Goal: Task Accomplishment & Management: Use online tool/utility

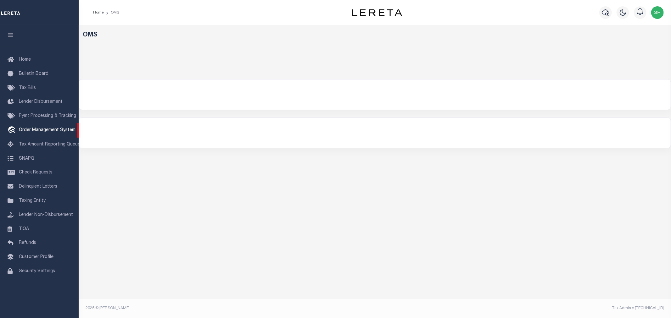
select select "200"
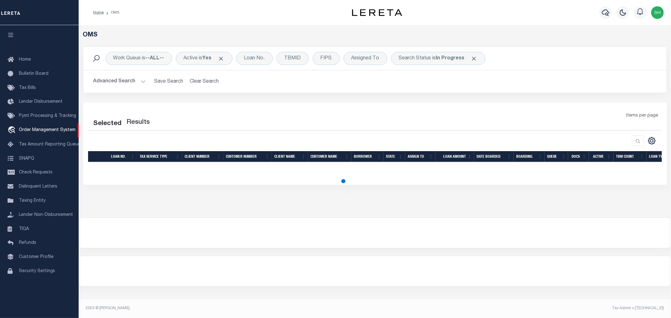
select select "200"
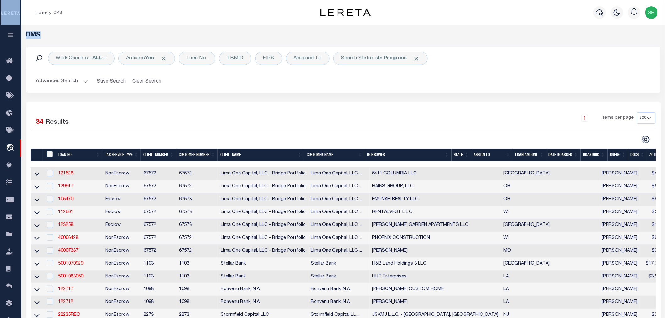
drag, startPoint x: 610, startPoint y: 19, endPoint x: 516, endPoint y: 32, distance: 95.2
click at [310, 57] on div "Assigned To" at bounding box center [308, 58] width 44 height 13
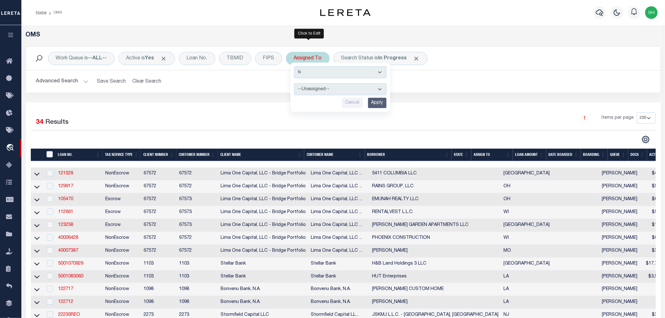
click at [312, 90] on select "--Unassigned-- [PERSON_NAME] [PERSON_NAME] [PERSON_NAME] [PERSON_NAME], [PERSON…" at bounding box center [340, 89] width 92 height 12
select select "[PERSON_NAME]"
click at [295, 83] on select "--Unassigned-- [PERSON_NAME] [PERSON_NAME] [PERSON_NAME] [PERSON_NAME], [PERSON…" at bounding box center [340, 89] width 92 height 12
click at [376, 105] on input "Apply" at bounding box center [377, 103] width 19 height 10
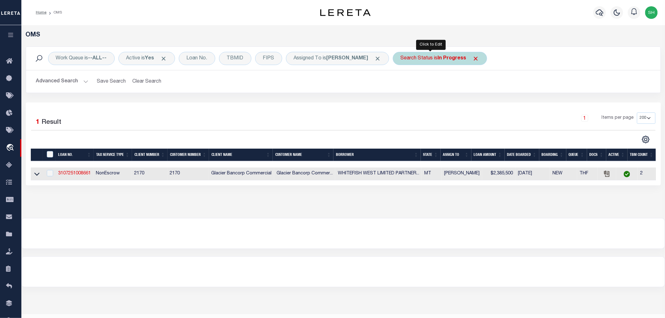
click at [438, 59] on b "In Progress" at bounding box center [452, 58] width 29 height 5
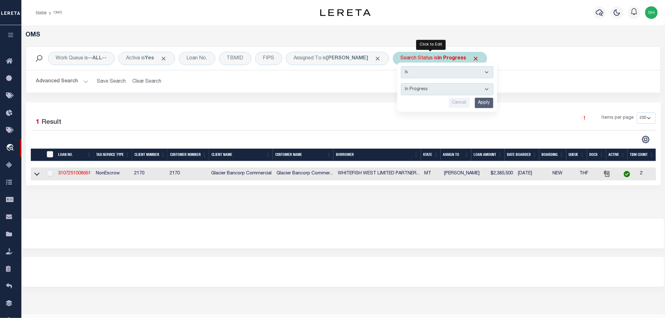
click at [422, 92] on select "Automated Search Bad Parcel Complete Duplicate Parcel High Dollar Reporting In …" at bounding box center [447, 89] width 92 height 12
select select "RD"
click at [401, 83] on select "Automated Search Bad Parcel Complete Duplicate Parcel High Dollar Reporting In …" at bounding box center [447, 89] width 92 height 12
click at [475, 102] on input "Apply" at bounding box center [484, 103] width 19 height 10
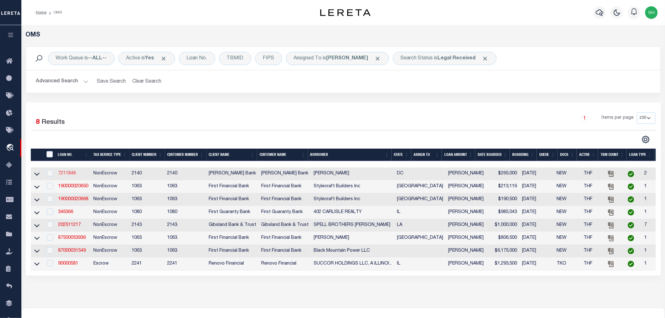
click at [70, 174] on link "7211848" at bounding box center [67, 173] width 18 height 4
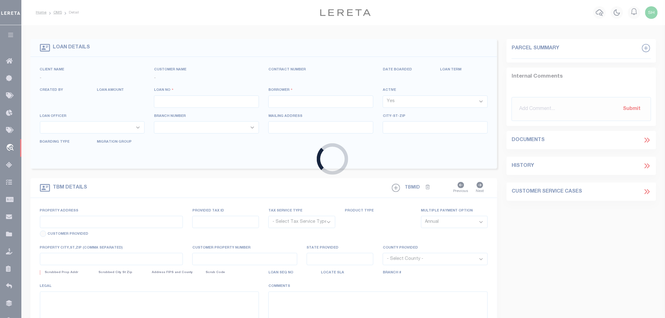
type input "7211848"
type input "[PERSON_NAME]"
select select
select select "10"
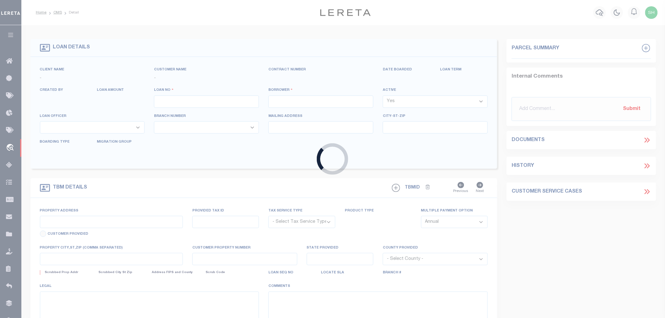
select select "NonEscrow"
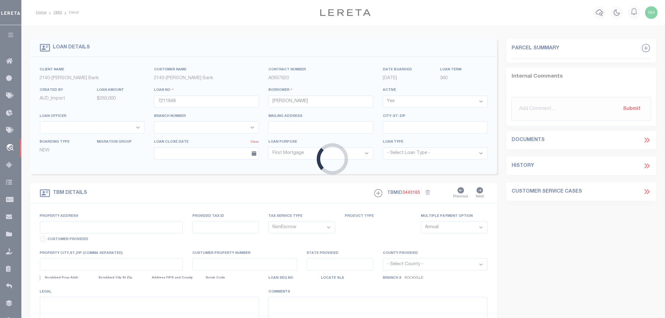
type input "[STREET_ADDRESS]"
select select
type input "[US_STATE][GEOGRAPHIC_DATA] 20037"
type input "14123"
type input "DC"
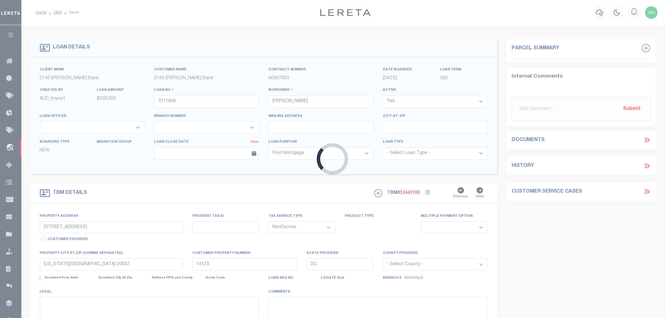
select select
select select "51790"
select select "3200"
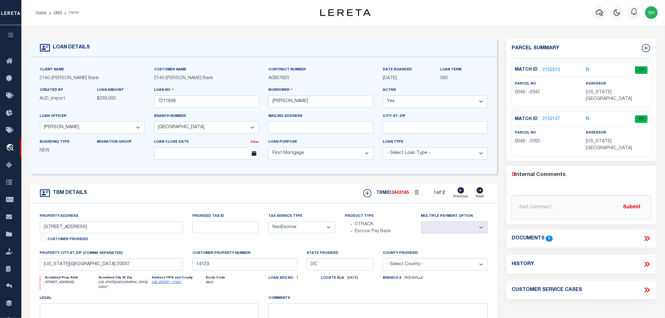
click at [553, 68] on link "2152513" at bounding box center [552, 70] width 18 height 7
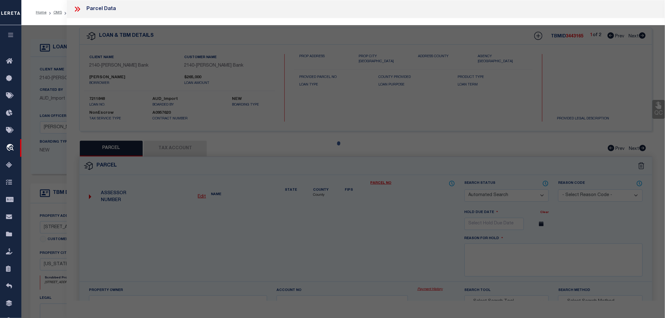
checkbox input "false"
select select "CP"
type input "[PERSON_NAME]"
select select "AGW"
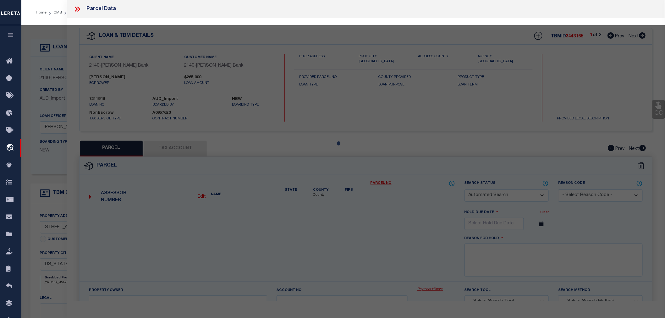
select select
type input "[STREET_ADDRESS]"
checkbox input "false"
type input "[US_STATE][GEOGRAPHIC_DATA] 20037"
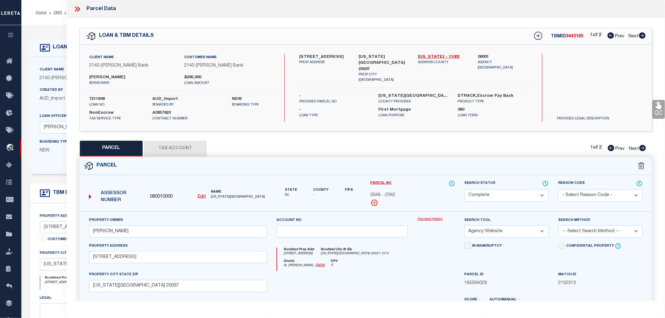
click at [643, 148] on icon at bounding box center [643, 148] width 7 height 6
select select "AS"
select select
checkbox input "false"
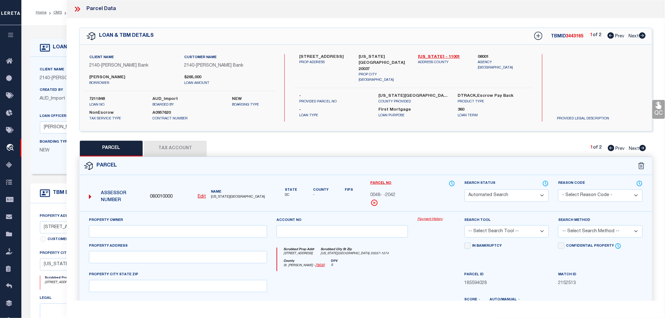
select select "CP"
type input "[PERSON_NAME]"
select select "AGW"
select select
type input "[STREET_ADDRESS]"
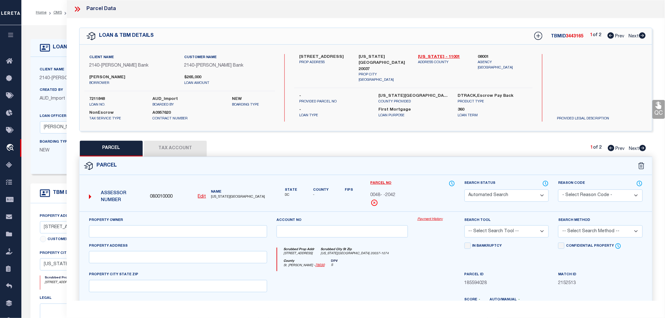
checkbox input "false"
type input "[US_STATE][GEOGRAPHIC_DATA] 20037"
click at [644, 35] on icon at bounding box center [642, 35] width 7 height 6
select select "AS"
select select
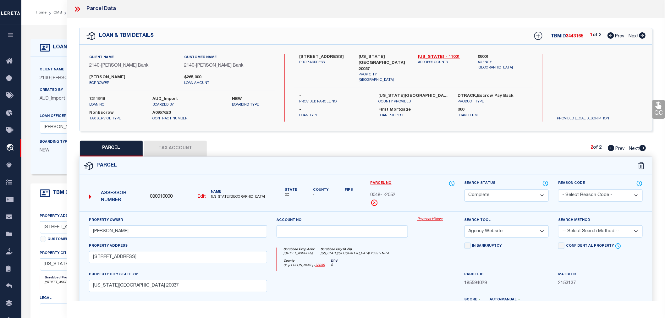
checkbox input "false"
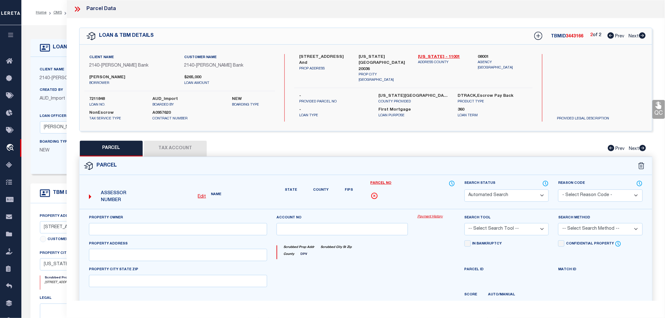
select select "RD"
checkbox input "false"
type textarea "Document uploaded that satisfies a legal requirement, changing from [GEOGRAPHIC…"
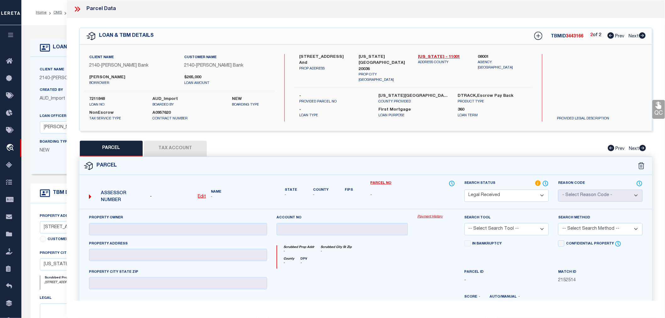
click at [609, 35] on icon at bounding box center [611, 35] width 7 height 6
select select "AS"
checkbox input "false"
select select "CP"
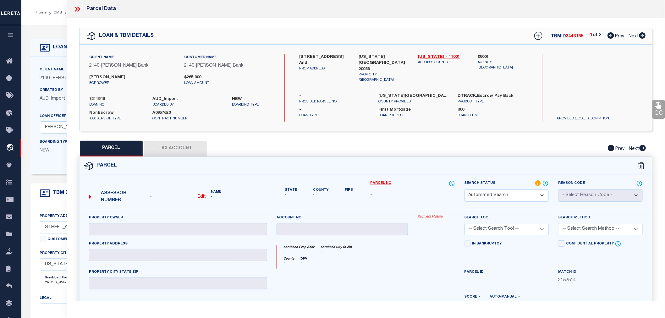
type input "[PERSON_NAME]"
select select "AGW"
select select
type input "[STREET_ADDRESS]"
checkbox input "false"
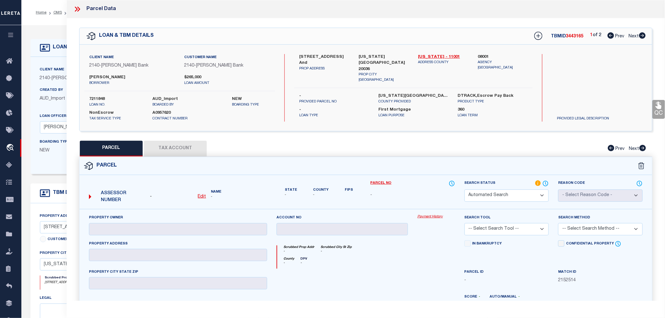
type input "[US_STATE][GEOGRAPHIC_DATA] 20037"
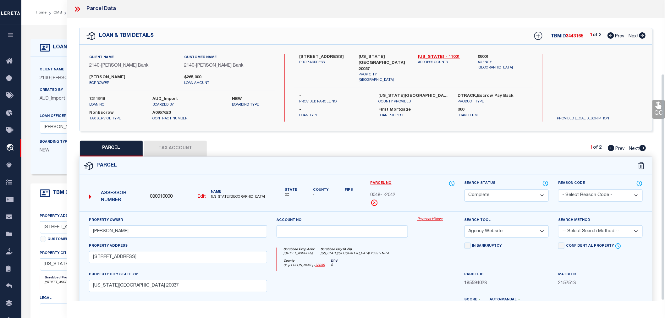
scroll to position [98, 0]
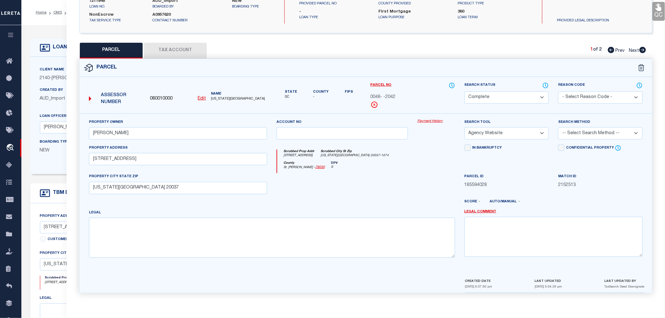
click at [643, 49] on icon at bounding box center [643, 50] width 7 height 6
select select "AS"
select select
checkbox input "false"
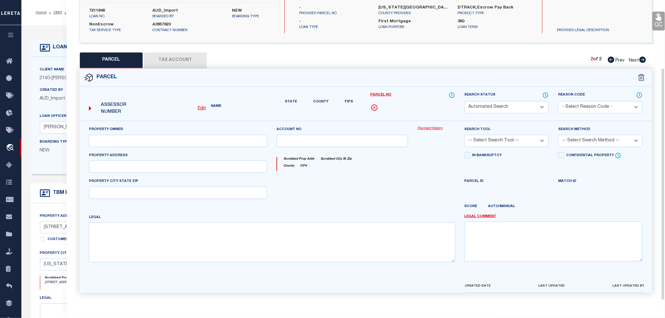
select select "CP"
type input "[PERSON_NAME]"
select select "AGW"
select select
type input "[STREET_ADDRESS]"
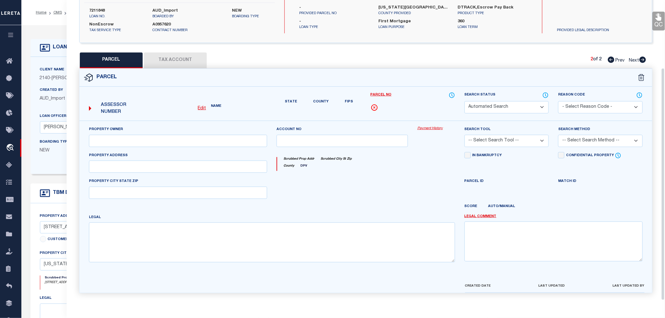
checkbox input "false"
type input "[US_STATE][GEOGRAPHIC_DATA] 20037"
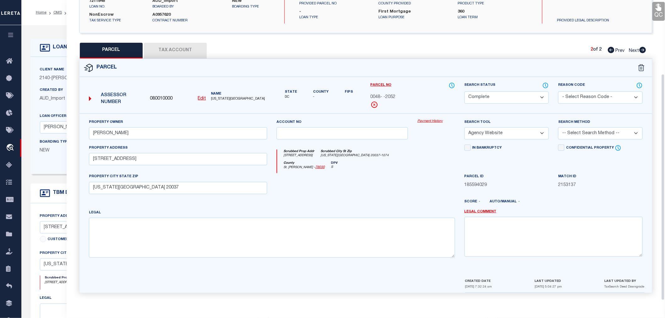
scroll to position [0, 0]
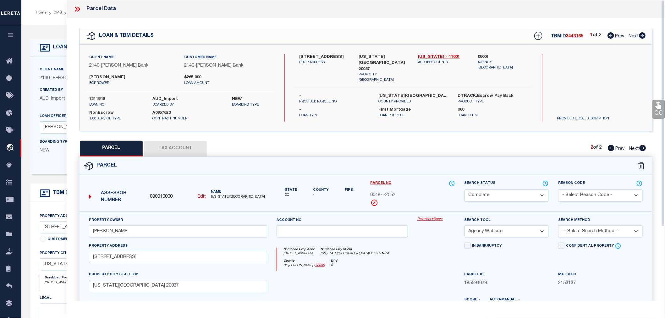
click at [78, 8] on icon at bounding box center [77, 9] width 8 height 8
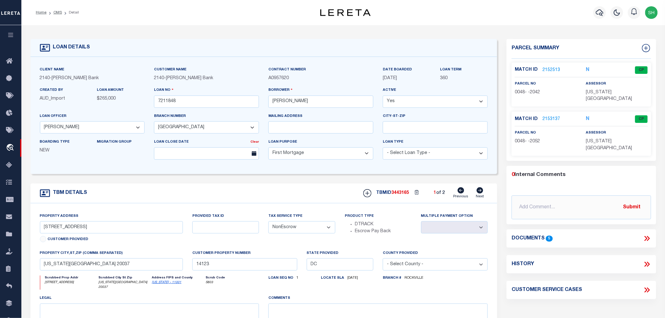
click at [648, 235] on icon at bounding box center [647, 239] width 8 height 8
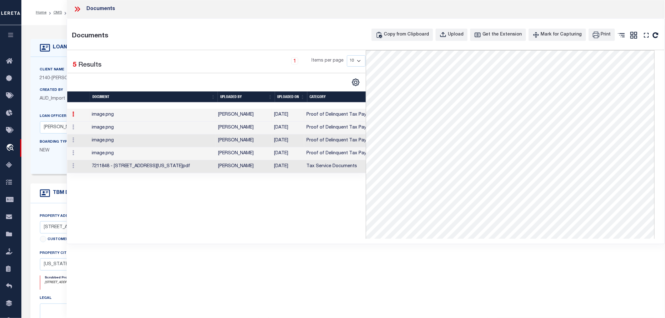
click at [287, 165] on td "[DATE]" at bounding box center [288, 166] width 32 height 13
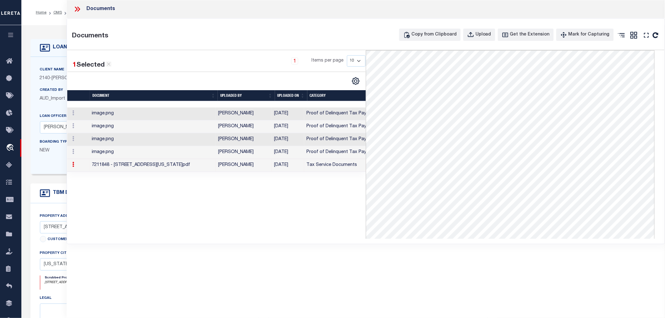
click at [77, 8] on icon at bounding box center [77, 9] width 8 height 8
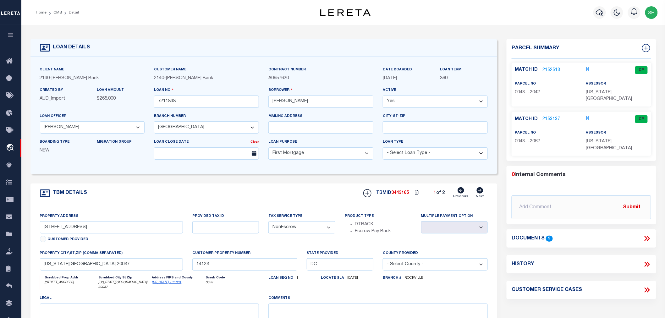
click at [552, 69] on link "2152513" at bounding box center [552, 70] width 18 height 7
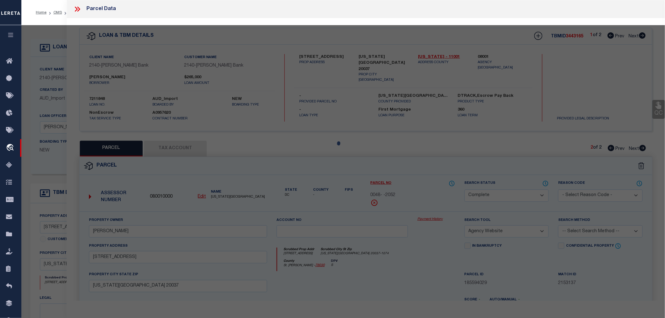
select select "AS"
select select
checkbox input "false"
select select "CP"
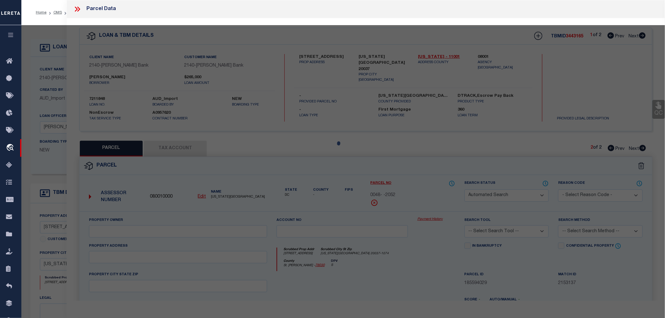
type input "[PERSON_NAME]"
select select "AGW"
select select
type input "[STREET_ADDRESS]"
checkbox input "false"
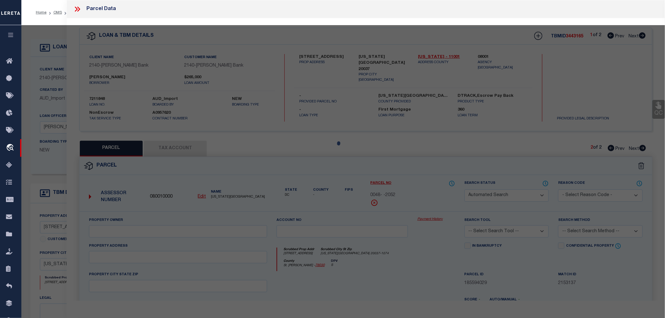
type input "[US_STATE][GEOGRAPHIC_DATA] 20037"
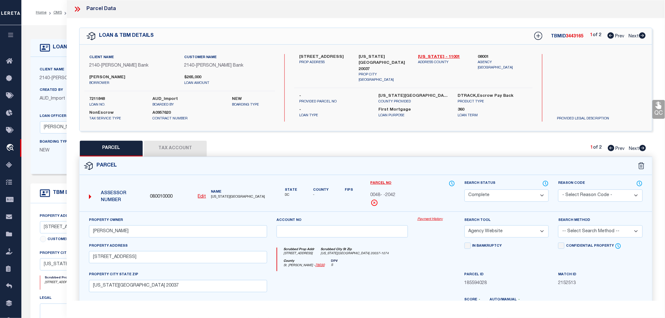
click at [643, 36] on icon at bounding box center [642, 35] width 7 height 6
select select "AS"
select select
checkbox input "false"
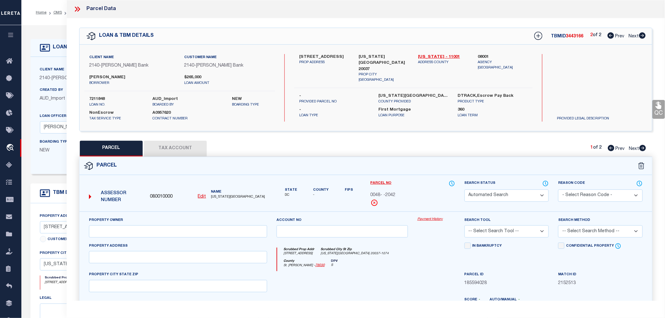
select select "RD"
checkbox input "false"
type textarea "Document uploaded that satisfies a legal requirement, changing from [GEOGRAPHIC…"
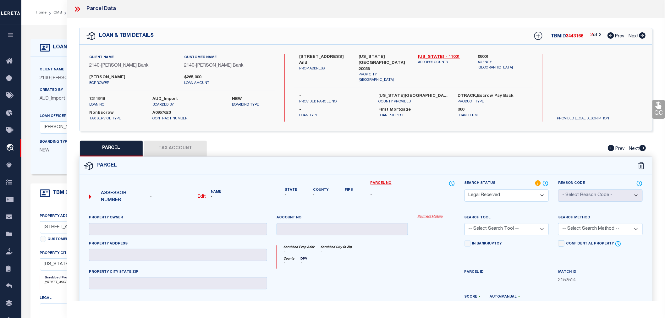
click at [481, 55] on label "08001" at bounding box center [503, 57] width 50 height 6
copy label "08001"
click at [203, 195] on u "Edit" at bounding box center [202, 197] width 8 height 4
select select "RD"
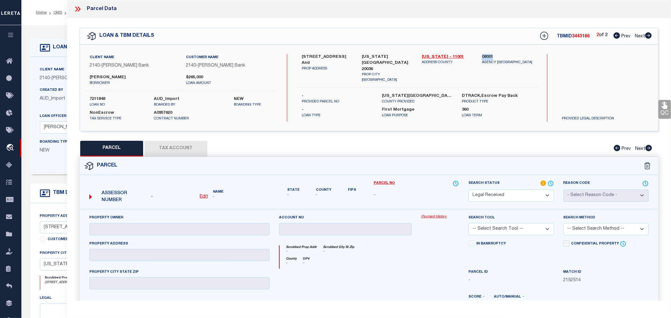
type textarea "-"
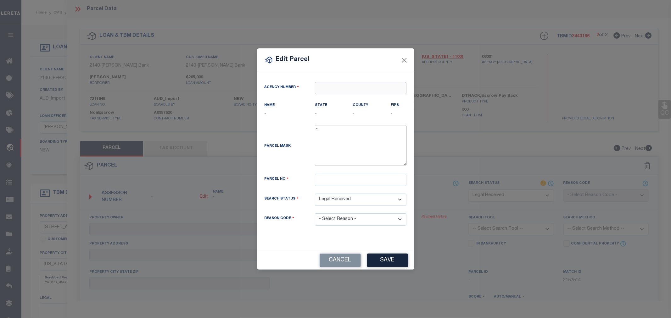
click at [328, 90] on input "text" at bounding box center [360, 88] width 91 height 12
paste input "08001"
click at [329, 101] on div "080010000 : [US_STATE]" at bounding box center [366, 99] width 102 height 10
type input "080010000"
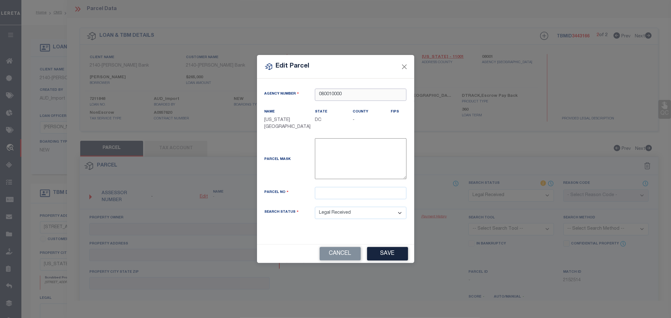
type input "080010000"
click at [328, 194] on input "text" at bounding box center [360, 193] width 91 height 12
paste input "0068- -2039"
type input "0068- -2039"
click at [392, 253] on button "Save" at bounding box center [387, 254] width 41 height 14
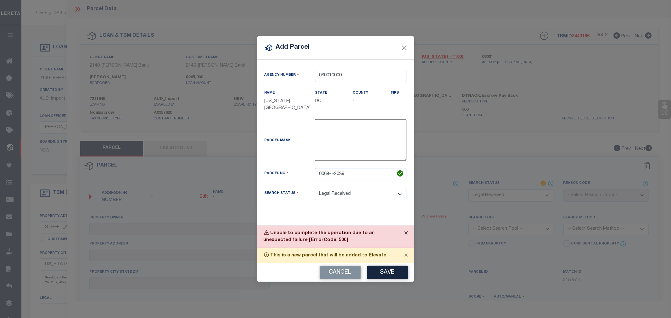
click at [402, 233] on button "Close" at bounding box center [406, 233] width 16 height 14
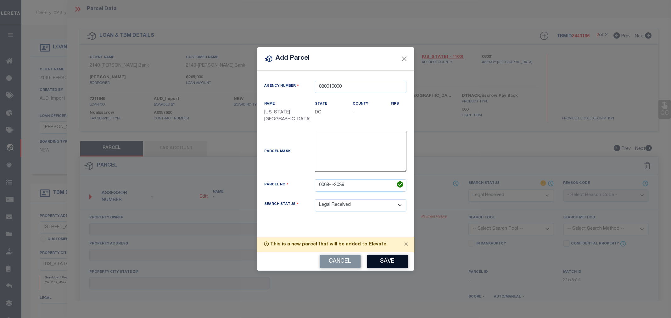
click at [379, 260] on button "Save" at bounding box center [387, 262] width 41 height 14
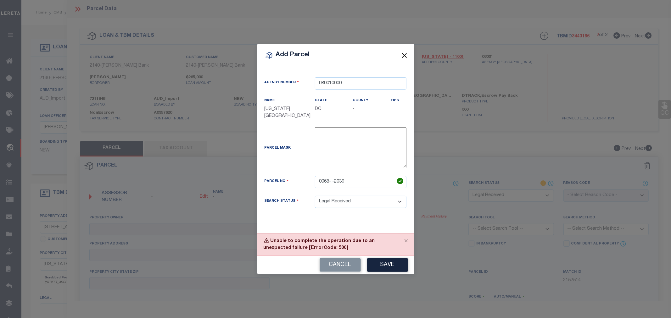
click at [404, 55] on button "Close" at bounding box center [404, 55] width 8 height 8
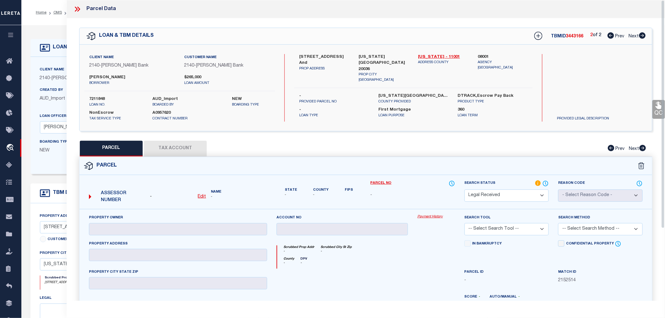
click at [95, 98] on label "7211848" at bounding box center [116, 99] width 54 height 6
copy label "7211848"
click at [79, 7] on icon at bounding box center [77, 9] width 8 height 8
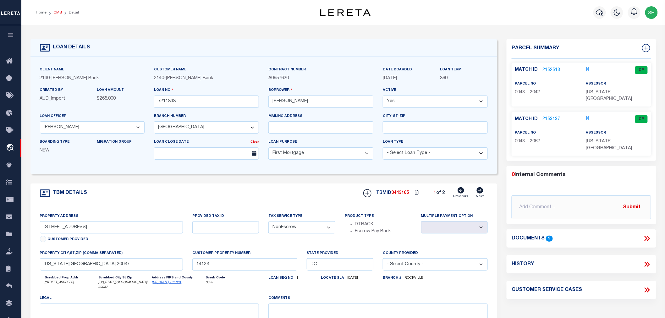
click at [58, 13] on link "OMS" at bounding box center [57, 13] width 8 height 4
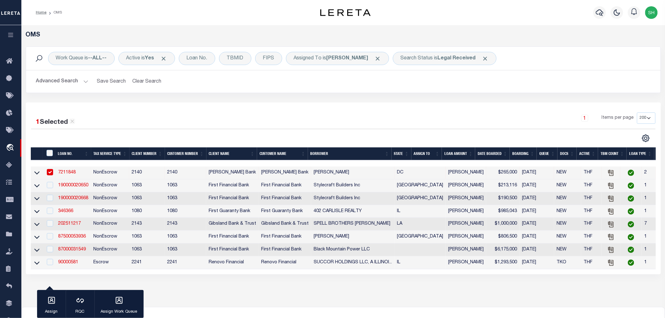
click at [48, 173] on input "checkbox" at bounding box center [50, 172] width 6 height 6
checkbox input "false"
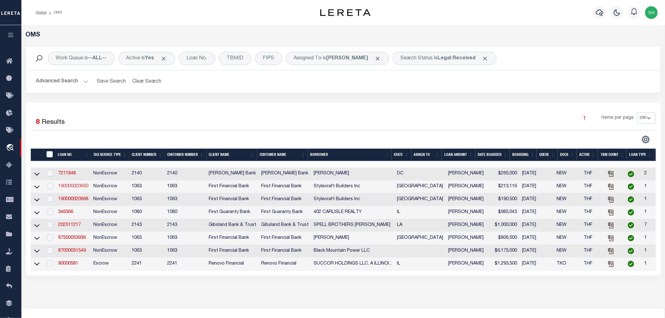
click at [71, 187] on link "190000020650" at bounding box center [73, 186] width 30 height 4
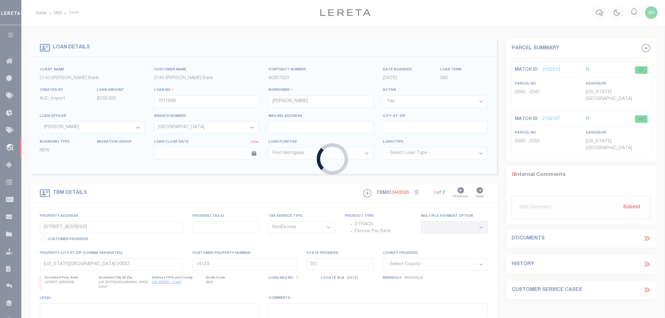
type input "190000020650"
type input "Stylecraft Builders Inc"
select select
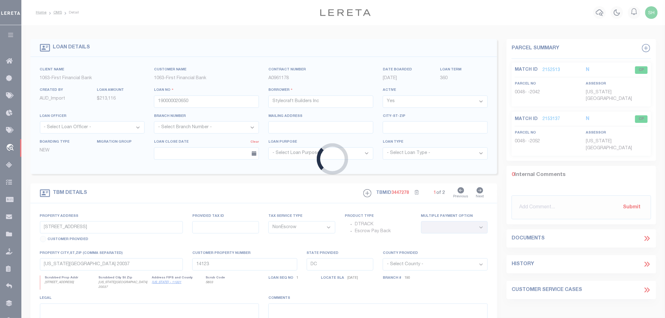
type input "[STREET_ADDRESS]"
select select
type input "Navasota [GEOGRAPHIC_DATA] 77868"
type input "[GEOGRAPHIC_DATA]"
select select
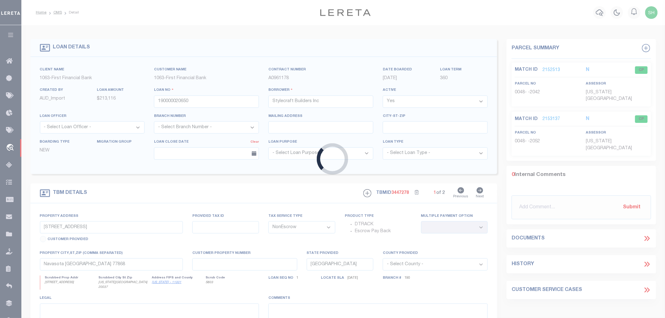
select select "9376"
select select "3703"
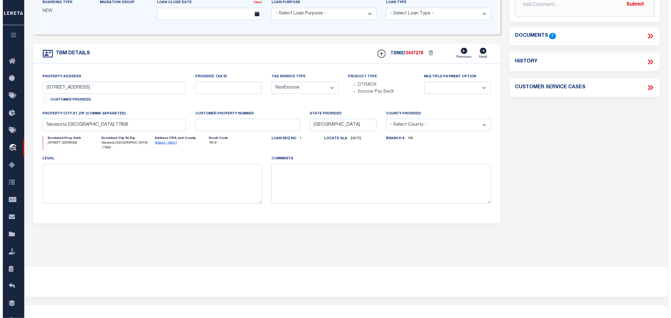
scroll to position [35, 0]
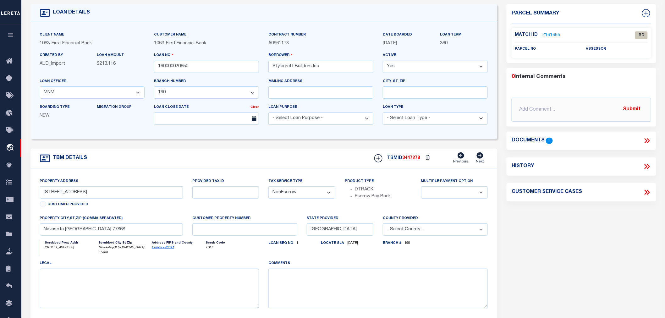
click at [647, 140] on icon at bounding box center [646, 140] width 3 height 5
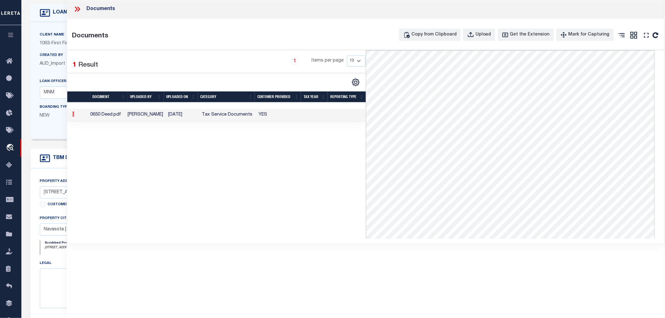
click at [76, 8] on icon at bounding box center [76, 9] width 3 height 5
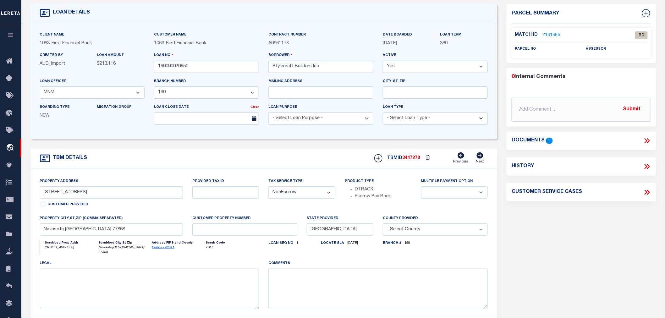
click at [555, 34] on link "2161665" at bounding box center [552, 35] width 18 height 7
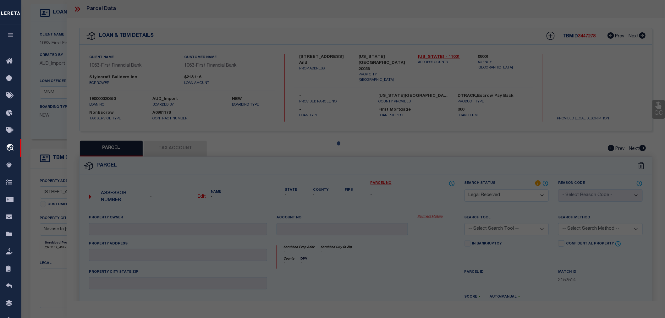
select select "AS"
checkbox input "false"
select select "RD"
checkbox input "false"
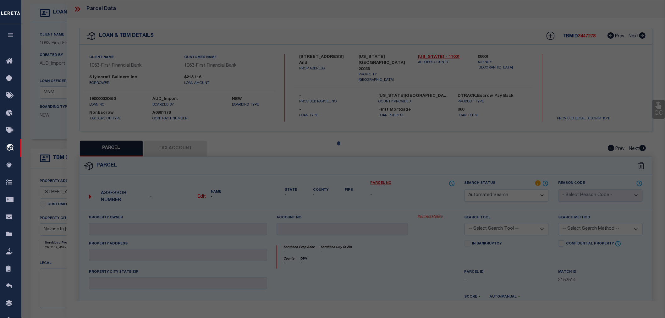
type textarea "Document uploaded that satisfies a legal requirement, changing from [GEOGRAPHIC…"
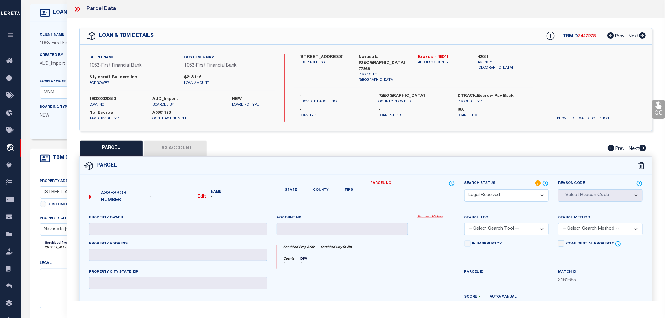
click at [482, 57] on label "42021" at bounding box center [503, 57] width 50 height 6
copy label "42021"
click at [203, 197] on u "Edit" at bounding box center [202, 197] width 8 height 4
select select "RD"
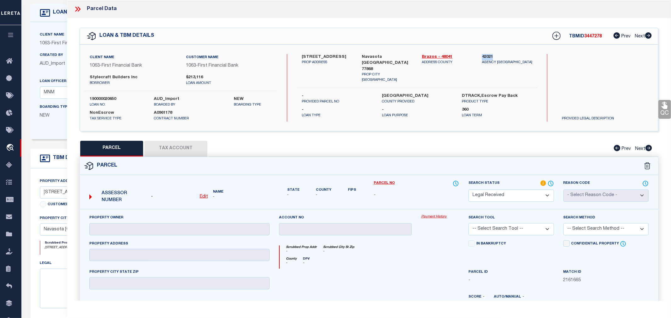
type textarea "-"
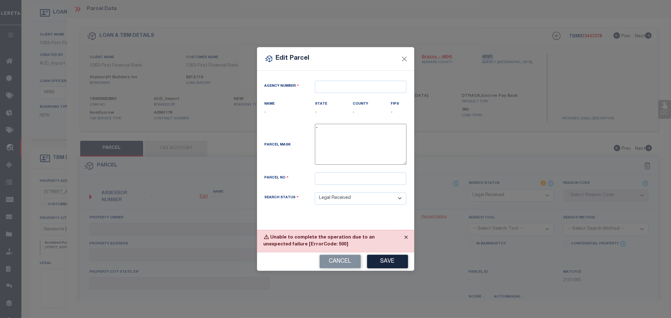
click at [403, 237] on button "Close" at bounding box center [406, 237] width 16 height 14
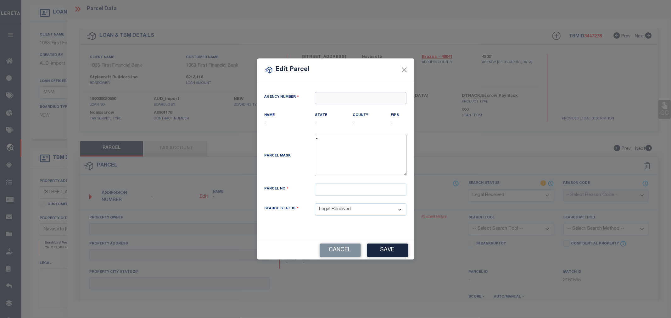
click at [321, 97] on input "text" at bounding box center [360, 98] width 91 height 12
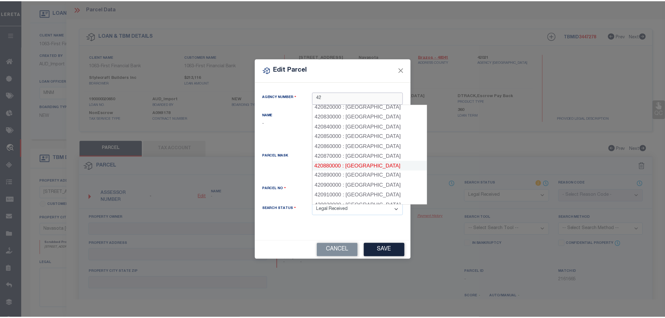
scroll to position [838, 0]
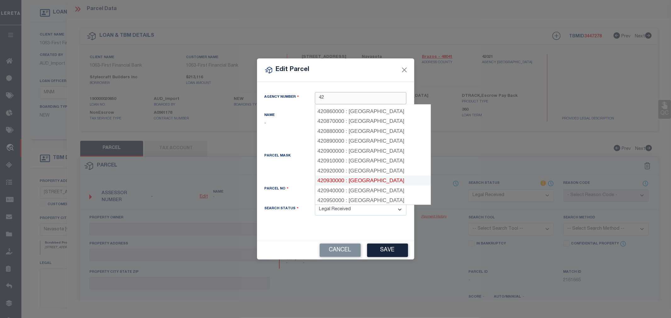
click at [358, 176] on div "420930000 : [GEOGRAPHIC_DATA]" at bounding box center [372, 181] width 115 height 10
type input "420930000"
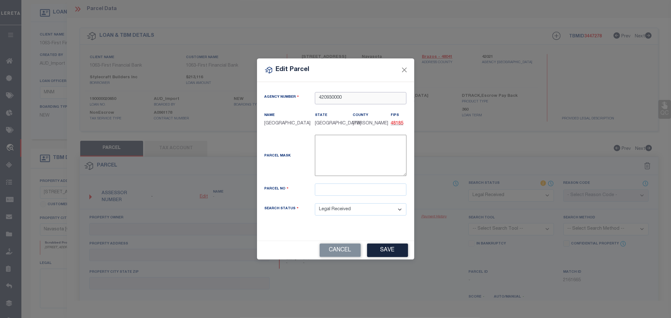
type input "420930000"
click at [332, 189] on input "text" at bounding box center [360, 190] width 91 height 12
paste input "R79396"
type input "R79396"
click at [384, 249] on button "Save" at bounding box center [387, 251] width 41 height 14
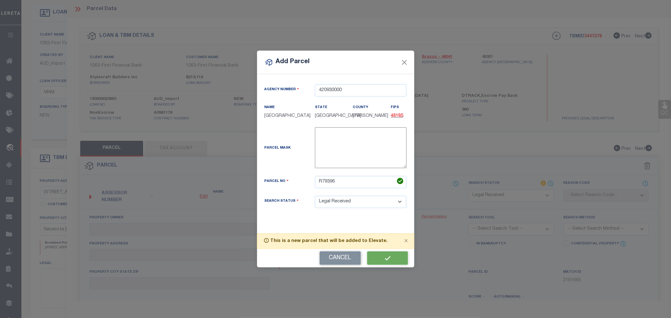
select select "RD"
checkbox input "false"
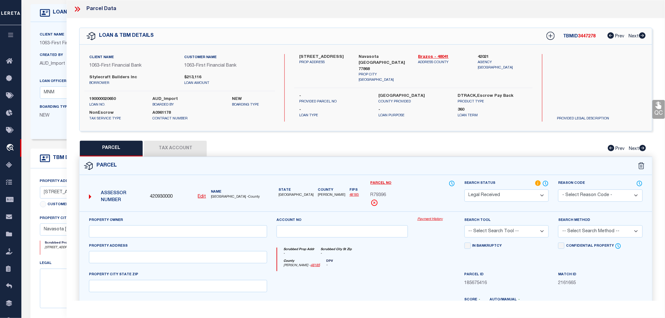
checkbox input "false"
type textarea "Document uploaded that satisfies a legal requirement, changing from [GEOGRAPHIC…"
click at [124, 230] on input "text" at bounding box center [178, 231] width 178 height 12
paste input "STYLECRAFT BUILDERS, INC"
type input "STYLECRAFT BUILDERS, INC"
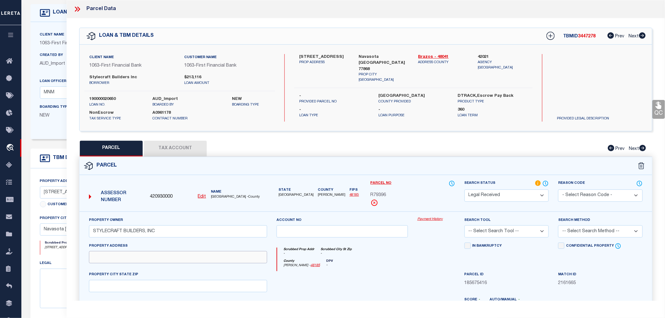
click at [119, 258] on input "text" at bounding box center [178, 257] width 178 height 12
paste input "[STREET_ADDRESS]"
drag, startPoint x: 123, startPoint y: 258, endPoint x: 172, endPoint y: 257, distance: 49.7
click at [172, 257] on input "[STREET_ADDRESS]" at bounding box center [178, 257] width 178 height 12
type input "REDBUD RD,"
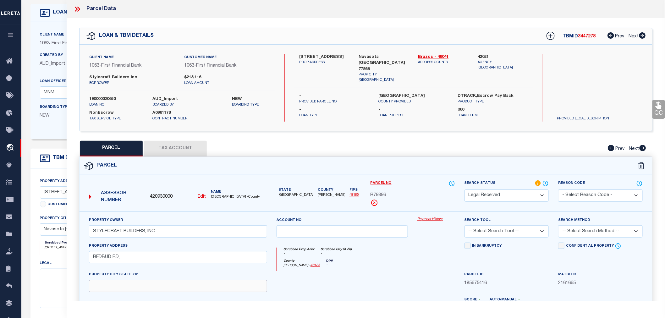
click at [111, 287] on input "text" at bounding box center [178, 286] width 178 height 12
paste input "NAVASOTA, [GEOGRAPHIC_DATA] 77868"
type input "NAVASOTA, [GEOGRAPHIC_DATA] 77868"
click at [127, 258] on input "REDBUD RD," at bounding box center [178, 257] width 178 height 12
type input "REDBUD RD"
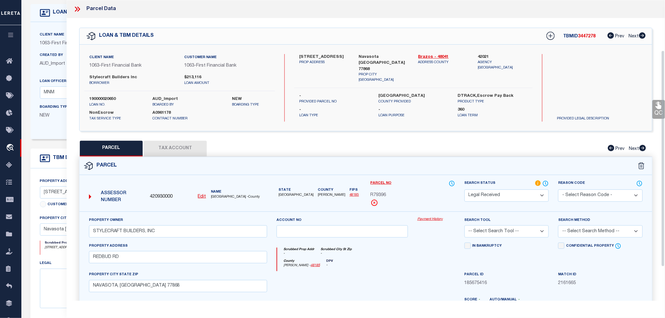
scroll to position [105, 0]
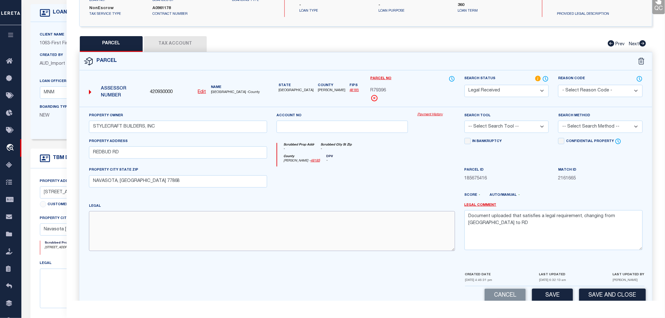
click at [110, 218] on textarea at bounding box center [272, 231] width 366 height 40
paste textarea "[GEOGRAPHIC_DATA], Lot 1, ACRES 0.197"
type textarea "[GEOGRAPHIC_DATA], Lot 1, ACRES 0.197"
drag, startPoint x: 467, startPoint y: 219, endPoint x: 645, endPoint y: 218, distance: 178.0
click at [645, 218] on div "Legal Comment Document uploaded that satisfies a legal requirement, changing fr…" at bounding box center [554, 229] width 188 height 53
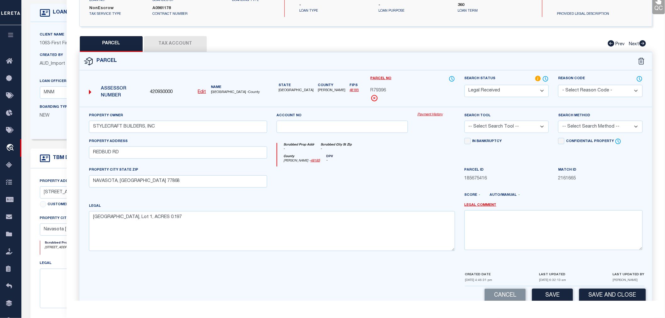
click at [512, 126] on select "-- Select Search Tool -- 3rd Party Website Agency File Agency Website ATLS CNV-…" at bounding box center [507, 127] width 85 height 12
select select "AGW"
click at [465, 121] on select "-- Select Search Tool -- 3rd Party Website Agency File Agency Website ATLS CNV-…" at bounding box center [507, 127] width 85 height 12
click at [580, 125] on select "-- Select Search Method -- Property Address Legal Liability Info Provided" at bounding box center [600, 127] width 85 height 12
click at [558, 121] on select "-- Select Search Method -- Property Address Legal Liability Info Provided" at bounding box center [600, 127] width 85 height 12
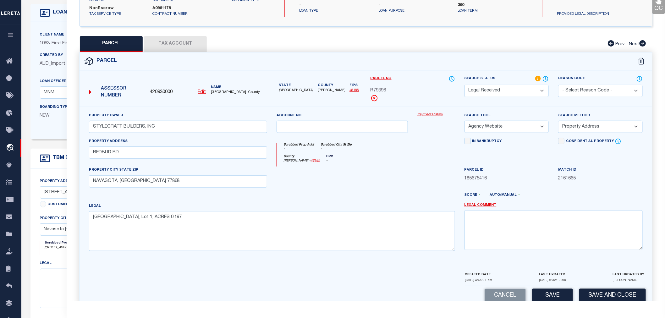
scroll to position [117, 0]
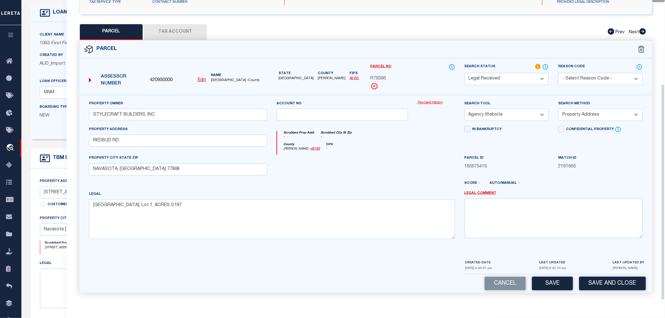
click at [577, 115] on select "-- Select Search Method -- Property Address Legal Liability Info Provided" at bounding box center [600, 115] width 85 height 12
select select "LEG"
click at [558, 109] on select "-- Select Search Method -- Property Address Legal Liability Info Provided" at bounding box center [600, 115] width 85 height 12
click at [560, 282] on button "Save" at bounding box center [552, 284] width 41 height 14
select select "AS"
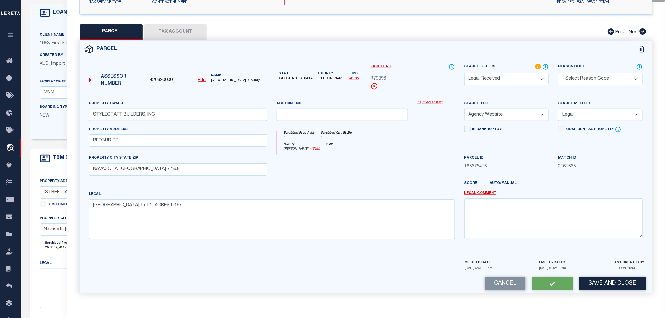
select select
checkbox input "false"
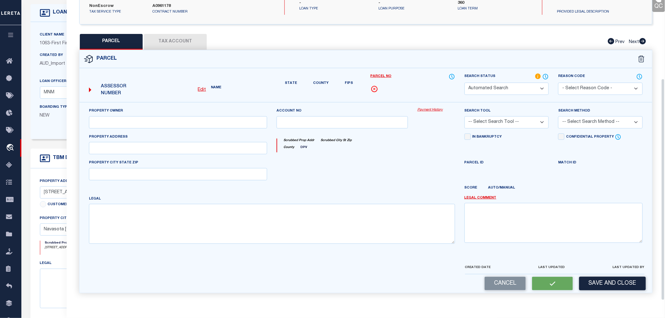
select select "RD"
type input "STYLECRAFT BUILDERS, INC"
select select "AGW"
select select "LEG"
type input "REDBUD RD"
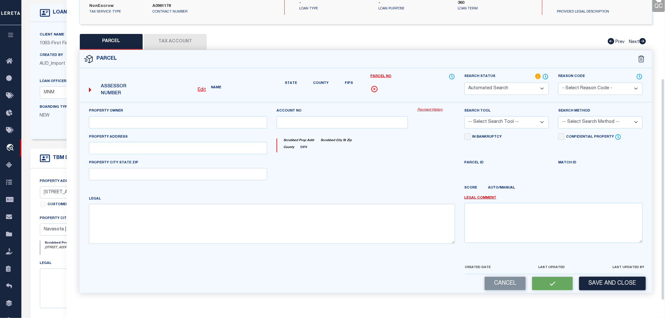
type input "NAVASOTA, [GEOGRAPHIC_DATA] 77868"
type textarea "[GEOGRAPHIC_DATA], Lot 1, ACRES 0.197"
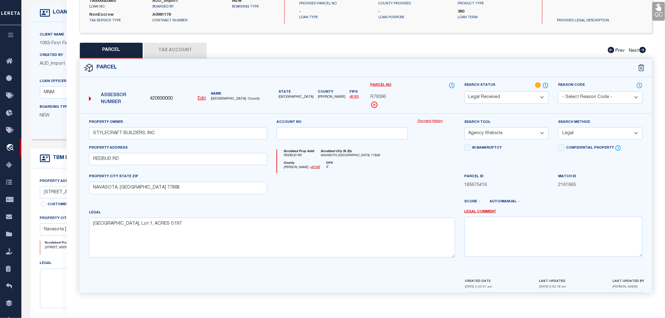
click at [174, 49] on button "Tax Account" at bounding box center [175, 51] width 63 height 16
select select "100"
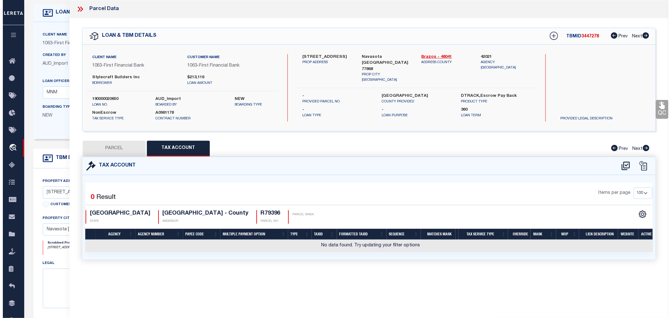
scroll to position [0, 0]
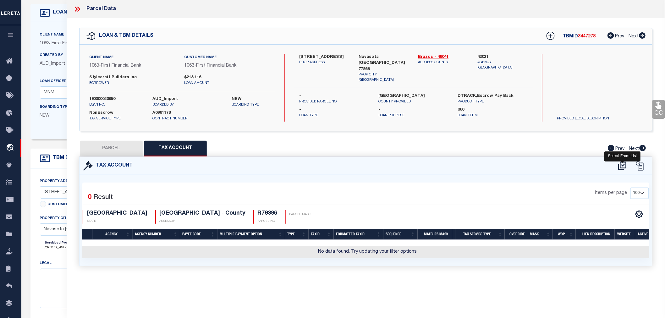
click at [622, 164] on icon at bounding box center [622, 166] width 8 height 8
select select "100"
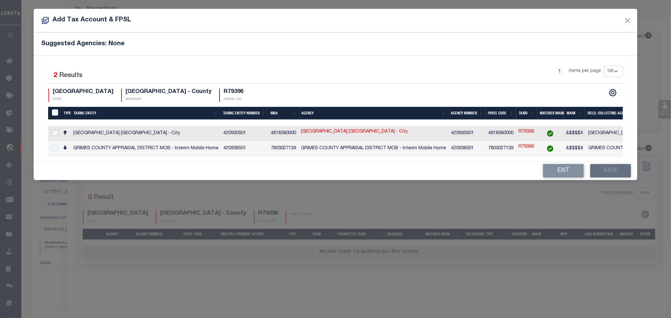
click at [53, 134] on input "checkbox" at bounding box center [55, 133] width 6 height 6
checkbox input "true"
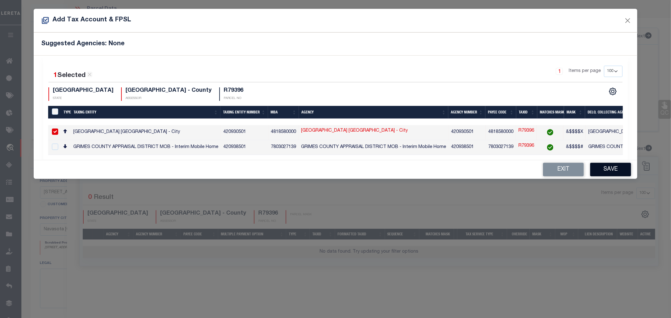
click at [606, 174] on button "Save" at bounding box center [610, 170] width 41 height 14
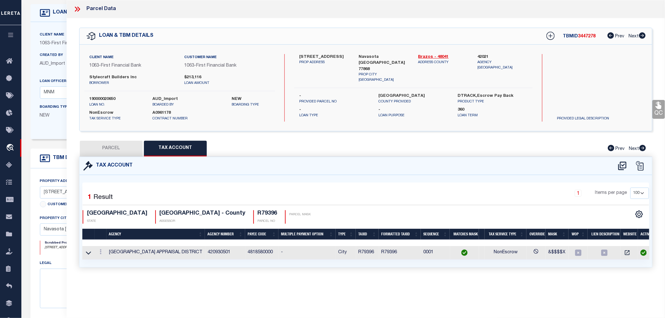
click at [106, 146] on button "PARCEL" at bounding box center [111, 149] width 63 height 16
select select "AS"
select select
checkbox input "false"
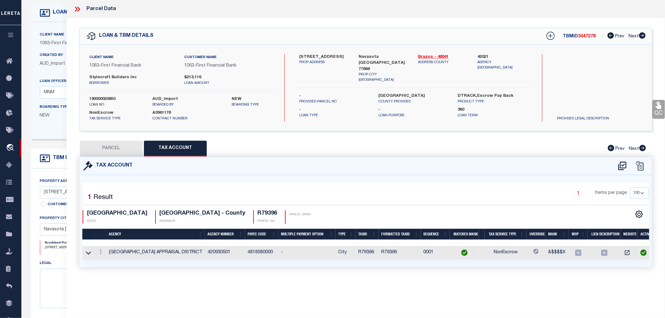
checkbox input "false"
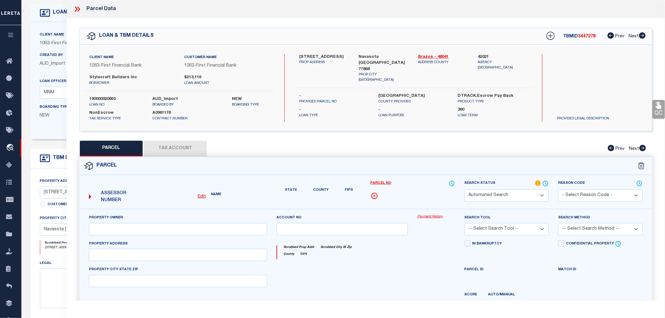
select select "RD"
type input "STYLECRAFT BUILDERS, INC"
select select "AGW"
select select "LEG"
type input "REDBUD RD"
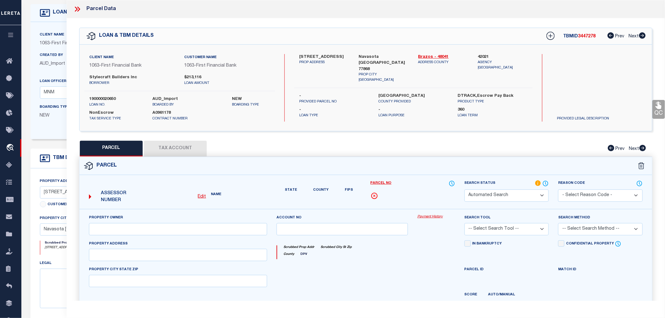
type input "NAVASOTA, [GEOGRAPHIC_DATA] 77868"
type textarea "[GEOGRAPHIC_DATA], Lot 1, ACRES 0.197"
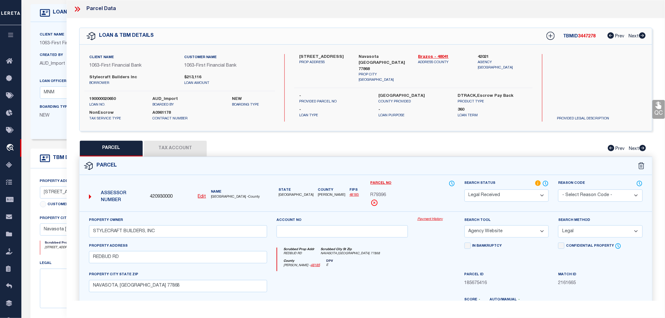
click at [161, 196] on span "420930000" at bounding box center [161, 197] width 23 height 7
copy span "420930000"
click at [553, 36] on icon at bounding box center [551, 36] width 8 height 8
select select "IP"
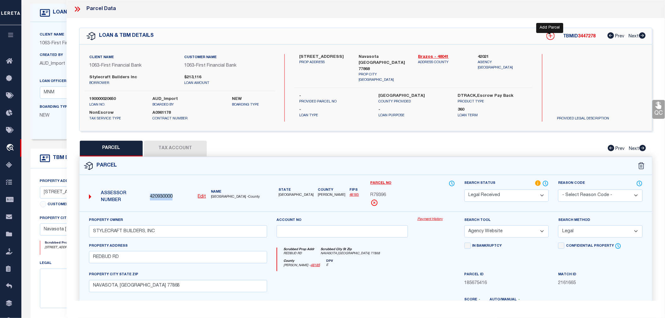
type textarea "-"
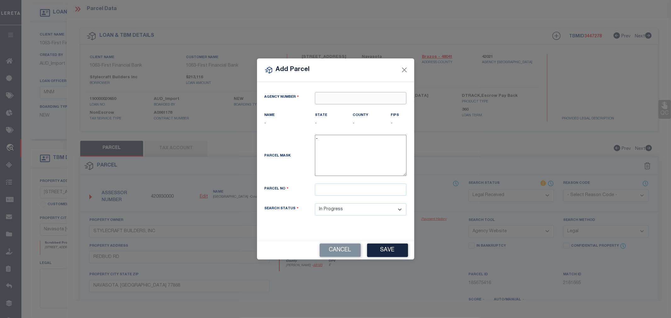
click at [342, 101] on input "text" at bounding box center [360, 98] width 91 height 12
paste input "420930000"
type input "420930000"
click at [343, 111] on div "420930000 : [GEOGRAPHIC_DATA]" at bounding box center [360, 114] width 91 height 18
type input "420930000"
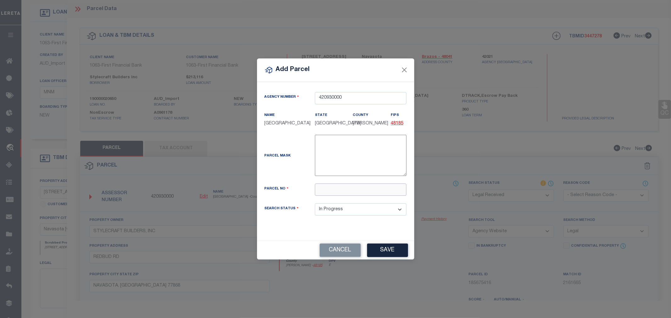
click at [328, 190] on input "text" at bounding box center [360, 190] width 91 height 12
paste input "R79400"
type input "R79400"
click at [378, 252] on button "Save" at bounding box center [387, 251] width 41 height 14
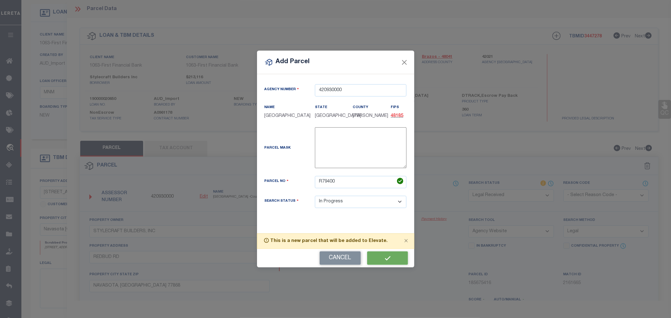
select select "IP"
select select
checkbox input "false"
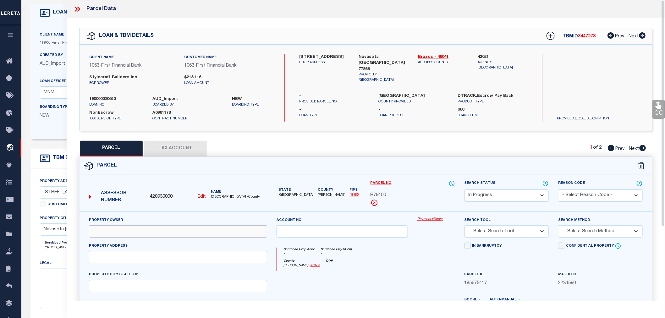
click at [150, 233] on input "text" at bounding box center [178, 231] width 178 height 12
paste input "STYLECRAFT BUILDERS, INC"
click at [111, 258] on input "text" at bounding box center [178, 257] width 178 height 12
paste input "[STREET_ADDRESS]"
drag, startPoint x: 123, startPoint y: 257, endPoint x: 168, endPoint y: 258, distance: 45.6
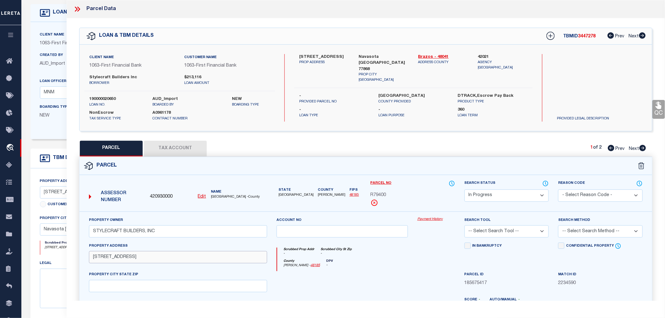
click at [168, 258] on input "[STREET_ADDRESS]" at bounding box center [178, 257] width 178 height 12
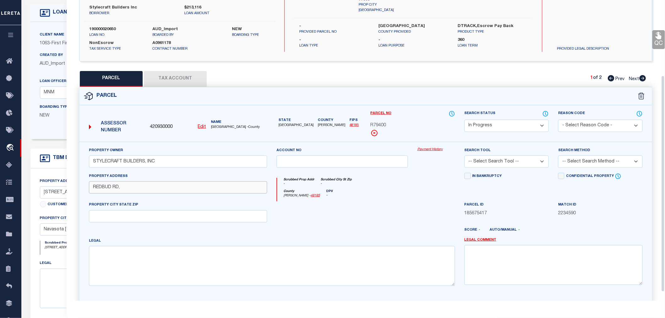
scroll to position [105, 0]
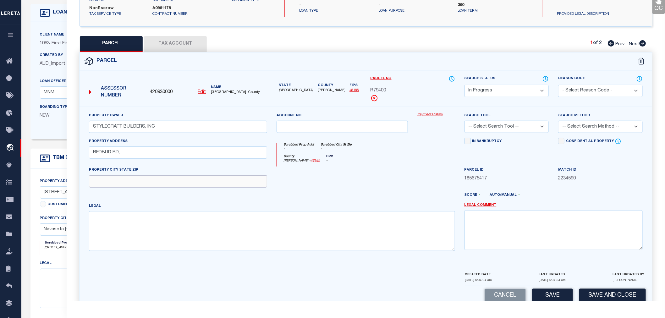
click at [96, 182] on input "text" at bounding box center [178, 181] width 178 height 12
paste input "NAVASOTA, [GEOGRAPHIC_DATA] 77868"
click at [131, 153] on input "REDBUD RD," at bounding box center [178, 153] width 178 height 12
click at [114, 219] on textarea at bounding box center [272, 231] width 366 height 40
paste textarea "[GEOGRAPHIC_DATA], Lot 5, ACRES 0.162"
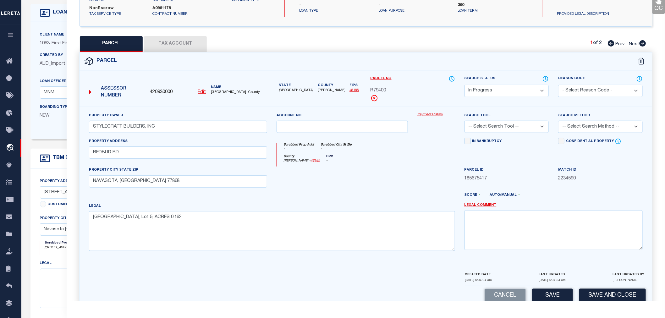
click at [488, 127] on select "-- Select Search Tool -- 3rd Party Website Agency File Agency Website ATLS CNV-…" at bounding box center [507, 127] width 85 height 12
click at [465, 121] on select "-- Select Search Tool -- 3rd Party Website Agency File Agency Website ATLS CNV-…" at bounding box center [507, 127] width 85 height 12
click at [581, 129] on select "-- Select Search Method -- Property Address Legal Liability Info Provided" at bounding box center [600, 127] width 85 height 12
click at [558, 121] on select "-- Select Search Method -- Property Address Legal Liability Info Provided" at bounding box center [600, 127] width 85 height 12
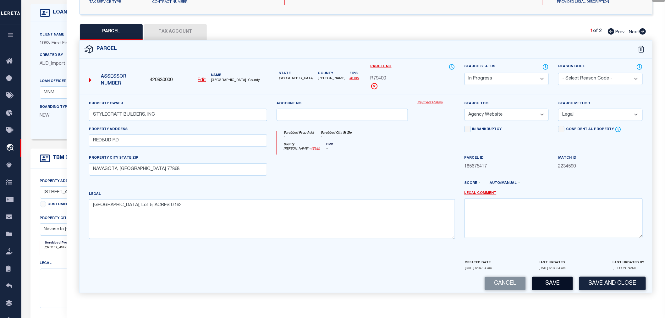
click at [550, 286] on button "Save" at bounding box center [552, 284] width 41 height 14
click at [173, 30] on button "Tax Account" at bounding box center [175, 32] width 63 height 16
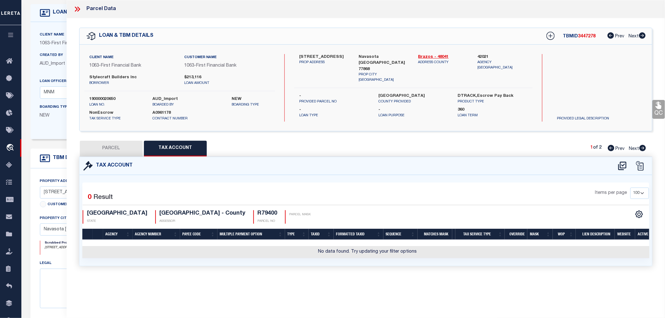
scroll to position [0, 0]
click at [622, 166] on icon at bounding box center [622, 166] width 10 height 10
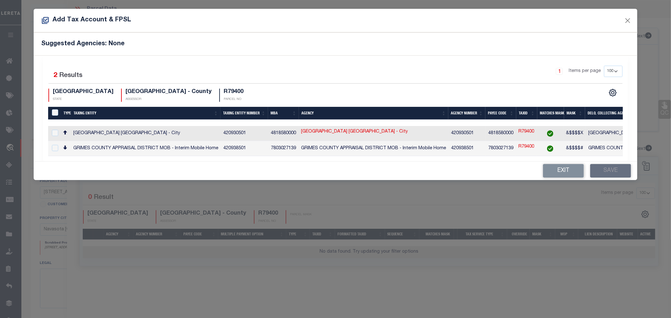
click at [51, 135] on div at bounding box center [55, 133] width 8 height 7
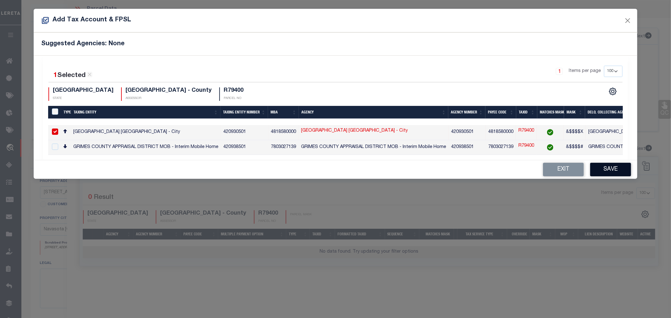
click at [624, 173] on button "Save" at bounding box center [610, 170] width 41 height 14
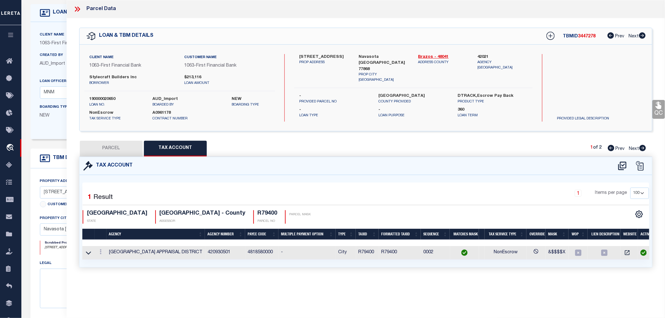
click at [114, 145] on button "PARCEL" at bounding box center [111, 149] width 63 height 16
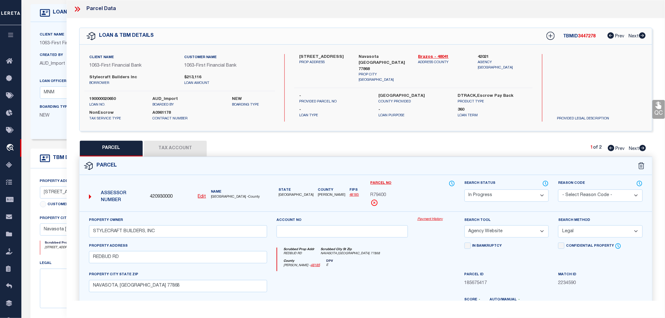
click at [155, 196] on span "420930000" at bounding box center [161, 197] width 23 height 7
copy span "420930000"
click at [551, 36] on icon at bounding box center [551, 36] width 8 height 8
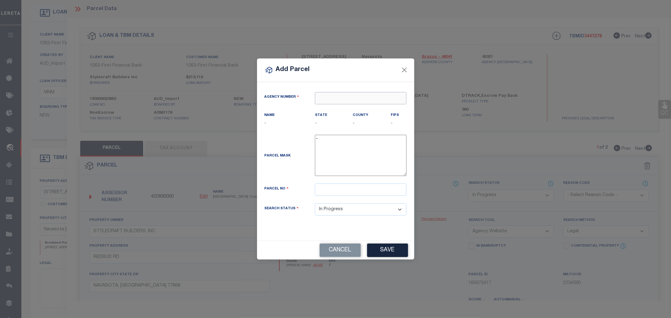
click at [323, 99] on input "text" at bounding box center [360, 98] width 91 height 12
paste input "420930000"
click at [345, 108] on div "420930000 : [GEOGRAPHIC_DATA]" at bounding box center [360, 114] width 91 height 18
click at [322, 188] on input "text" at bounding box center [360, 190] width 91 height 12
paste input "STYLECRAFT BUILDERS, INC"
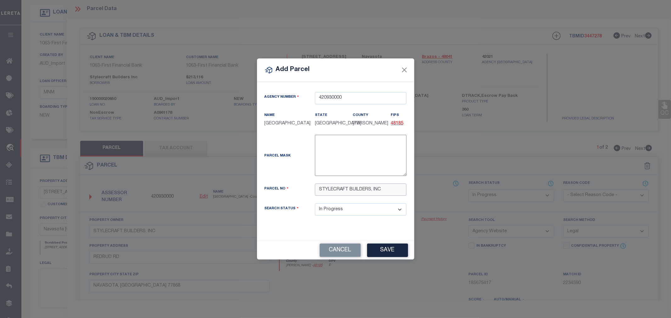
drag, startPoint x: 392, startPoint y: 192, endPoint x: 288, endPoint y: 184, distance: 104.4
click at [288, 184] on div "Parcel No STYLECRAFT BUILDERS, INC" at bounding box center [336, 190] width 152 height 12
click at [323, 190] on input "text" at bounding box center [360, 190] width 91 height 12
paste input "R79401"
click at [387, 253] on button "Save" at bounding box center [387, 251] width 41 height 14
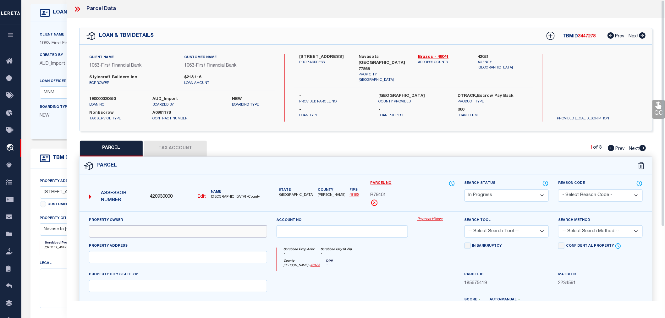
click at [128, 232] on input "text" at bounding box center [178, 231] width 178 height 12
paste input "STYLECRAFT BUILDERS, INC"
click at [100, 258] on input "text" at bounding box center [178, 257] width 178 height 12
paste input "[STREET_ADDRESS]"
drag, startPoint x: 123, startPoint y: 257, endPoint x: 173, endPoint y: 259, distance: 50.7
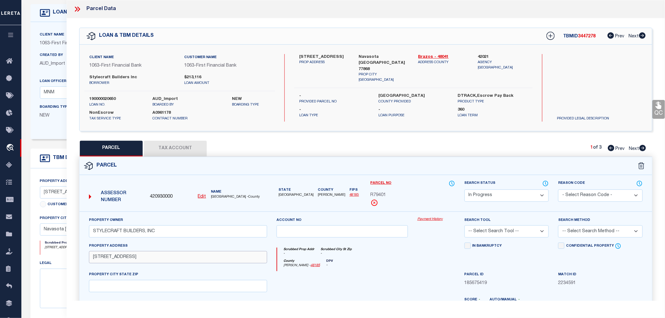
click at [173, 259] on input "[STREET_ADDRESS]" at bounding box center [178, 257] width 178 height 12
click at [135, 284] on input "text" at bounding box center [178, 286] width 178 height 12
paste input "NAVASOTA, [GEOGRAPHIC_DATA] 77868"
click at [126, 259] on input "REDBUD RD," at bounding box center [178, 257] width 178 height 12
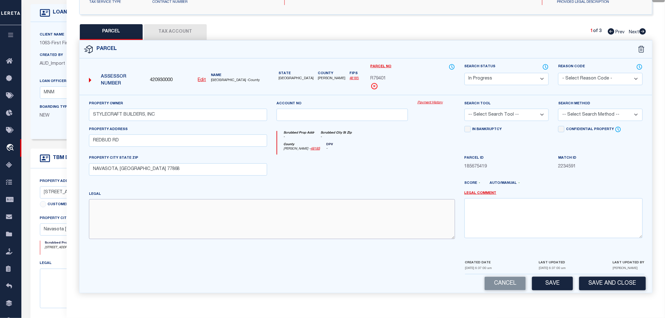
click at [120, 213] on textarea at bounding box center [272, 219] width 366 height 40
paste textarea "[GEOGRAPHIC_DATA], Lot 6, ACRES 0.162"
click at [492, 117] on select "-- Select Search Tool -- 3rd Party Website Agency File Agency Website ATLS CNV-…" at bounding box center [507, 115] width 85 height 12
click at [465, 109] on select "-- Select Search Tool -- 3rd Party Website Agency File Agency Website ATLS CNV-…" at bounding box center [507, 115] width 85 height 12
click at [599, 112] on select "-- Select Search Method -- Property Address Legal Liability Info Provided" at bounding box center [600, 115] width 85 height 12
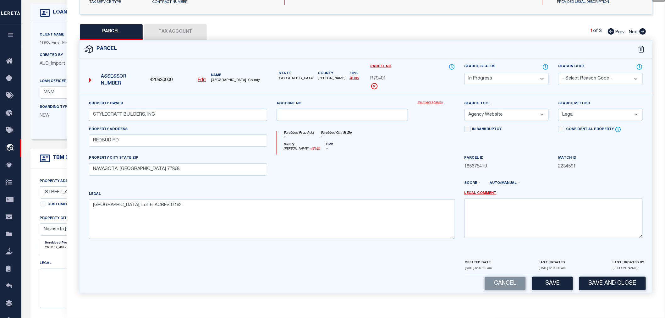
click at [558, 109] on select "-- Select Search Method -- Property Address Legal Liability Info Provided" at bounding box center [600, 115] width 85 height 12
click at [549, 283] on button "Save" at bounding box center [552, 284] width 41 height 14
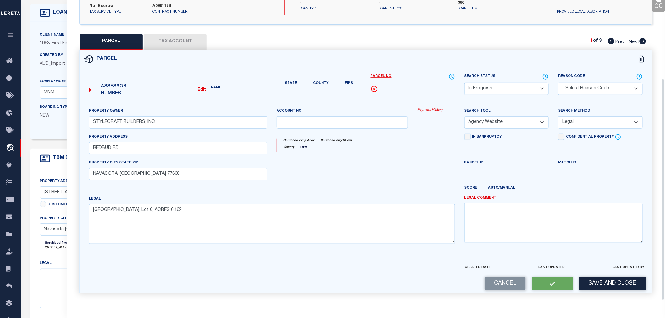
scroll to position [98, 0]
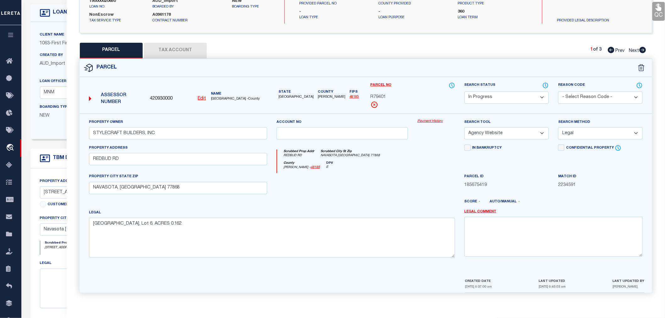
click at [169, 53] on button "Tax Account" at bounding box center [175, 51] width 63 height 16
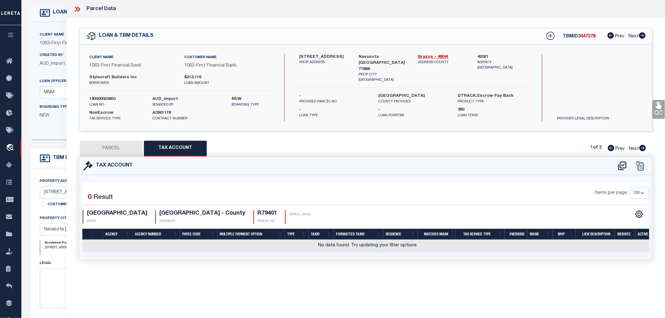
scroll to position [0, 0]
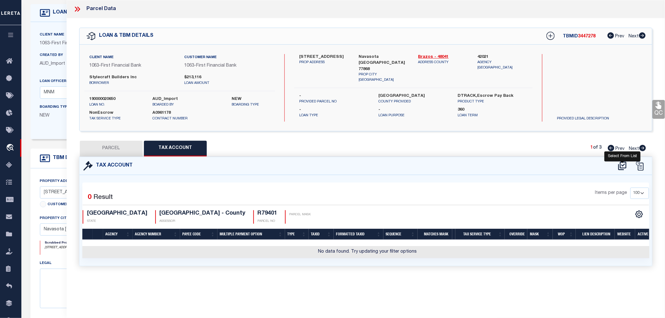
click at [621, 164] on icon at bounding box center [622, 166] width 8 height 8
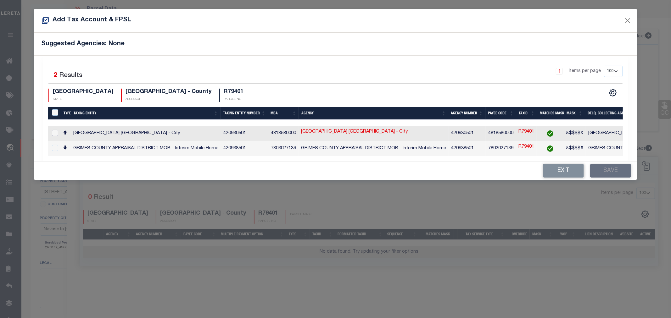
click at [55, 132] on input "checkbox" at bounding box center [55, 133] width 6 height 6
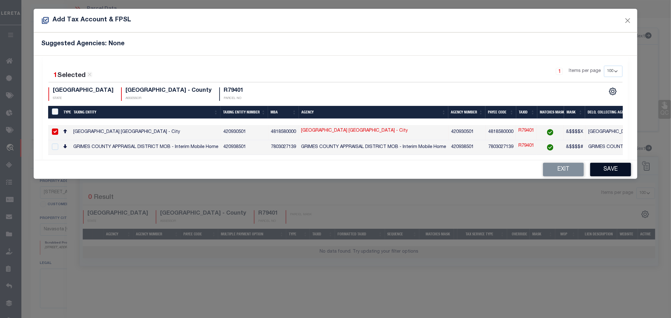
click at [617, 172] on button "Save" at bounding box center [610, 170] width 41 height 14
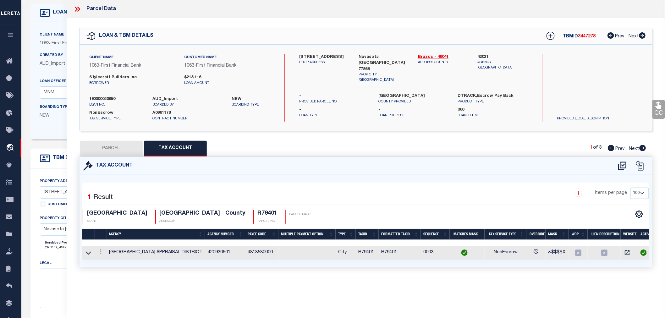
click at [107, 151] on button "PARCEL" at bounding box center [111, 149] width 63 height 16
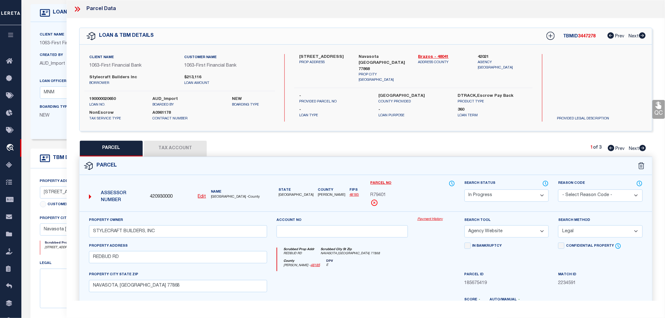
click at [154, 197] on span "420930000" at bounding box center [161, 197] width 23 height 7
copy span "420930000"
click at [549, 35] on icon at bounding box center [551, 36] width 8 height 8
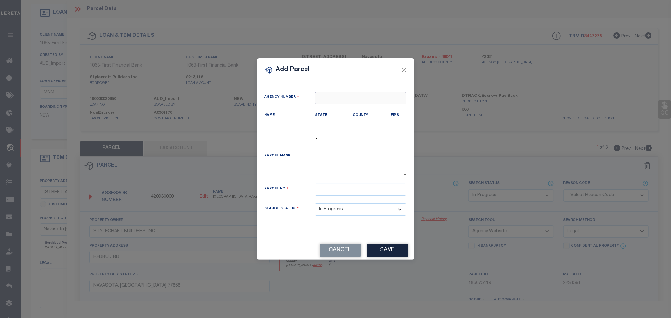
click at [343, 99] on input "text" at bounding box center [360, 98] width 91 height 12
paste input "420930000"
click at [342, 109] on div "420930000 : [GEOGRAPHIC_DATA]" at bounding box center [360, 114] width 91 height 18
click at [329, 190] on input "text" at bounding box center [360, 190] width 91 height 12
paste input "R79402"
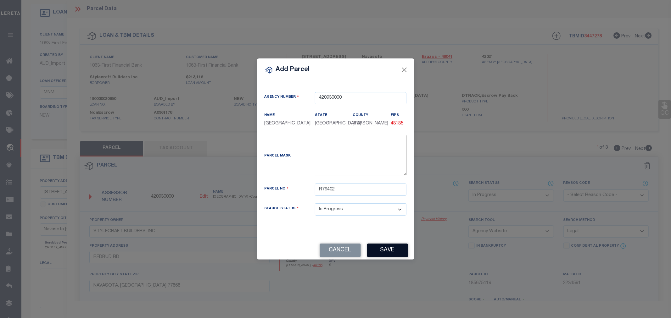
click at [382, 252] on button "Save" at bounding box center [387, 251] width 41 height 14
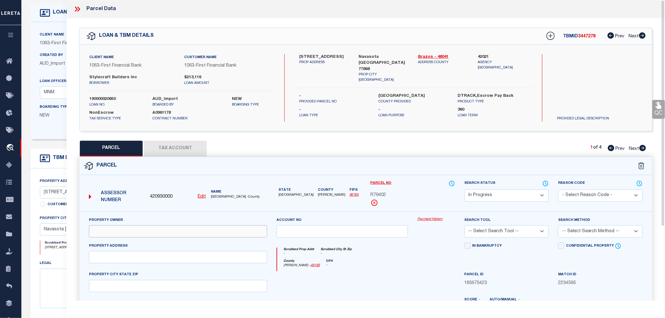
click at [103, 230] on input "text" at bounding box center [178, 231] width 178 height 12
paste input "STYLECRAFT BUILDERS, INC"
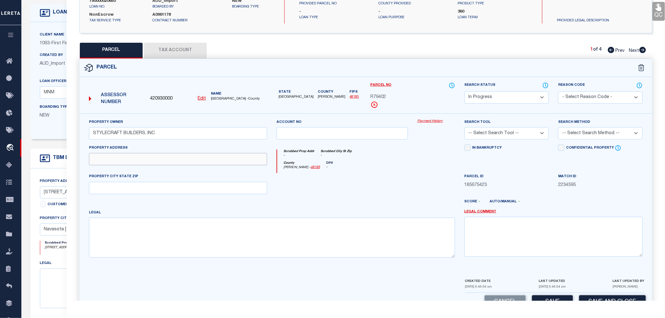
click at [101, 161] on input "text" at bounding box center [178, 159] width 178 height 12
paste input "[STREET_ADDRESS]"
drag, startPoint x: 123, startPoint y: 159, endPoint x: 183, endPoint y: 163, distance: 60.9
click at [183, 163] on input "[STREET_ADDRESS]" at bounding box center [178, 159] width 178 height 12
click at [136, 191] on input "text" at bounding box center [178, 188] width 178 height 12
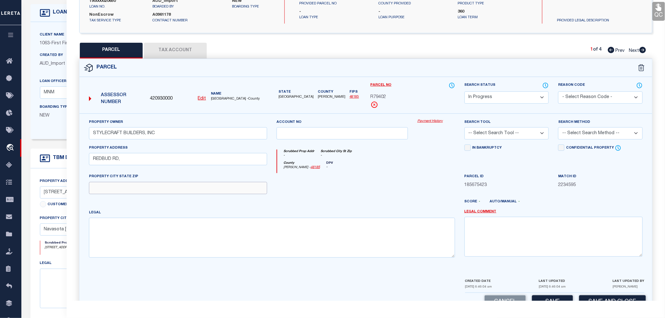
paste input "NAVASOTA, [GEOGRAPHIC_DATA] 77868"
click at [134, 156] on input "REDBUD RD," at bounding box center [178, 159] width 178 height 12
click at [98, 224] on textarea at bounding box center [272, 238] width 366 height 40
paste textarea "[GEOGRAPHIC_DATA], Lot 7, ACRES 0.194"
click at [524, 135] on select "-- Select Search Tool -- 3rd Party Website Agency File Agency Website ATLS CNV-…" at bounding box center [507, 133] width 85 height 12
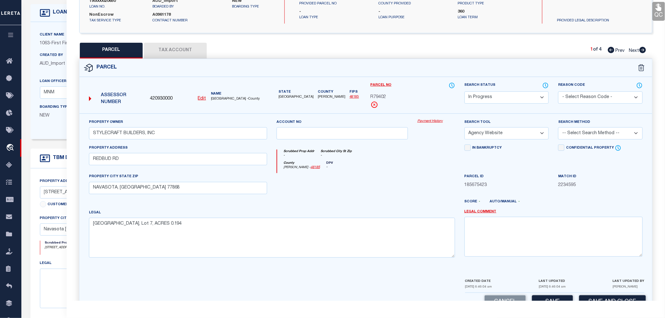
click at [465, 127] on select "-- Select Search Tool -- 3rd Party Website Agency File Agency Website ATLS CNV-…" at bounding box center [507, 133] width 85 height 12
click at [589, 135] on select "-- Select Search Method -- Property Address Legal Liability Info Provided" at bounding box center [600, 133] width 85 height 12
click at [558, 127] on select "-- Select Search Method -- Property Address Legal Liability Info Provided" at bounding box center [600, 133] width 85 height 12
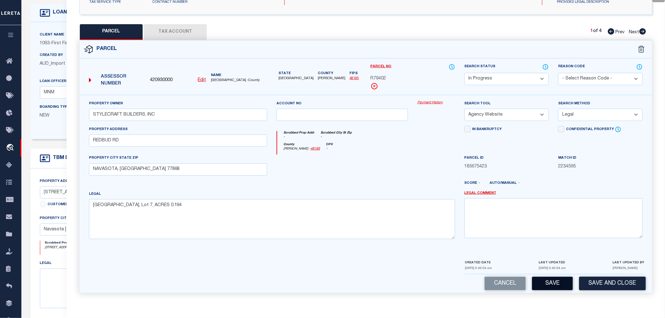
click at [552, 284] on button "Save" at bounding box center [552, 284] width 41 height 14
click at [182, 32] on button "Tax Account" at bounding box center [175, 32] width 63 height 16
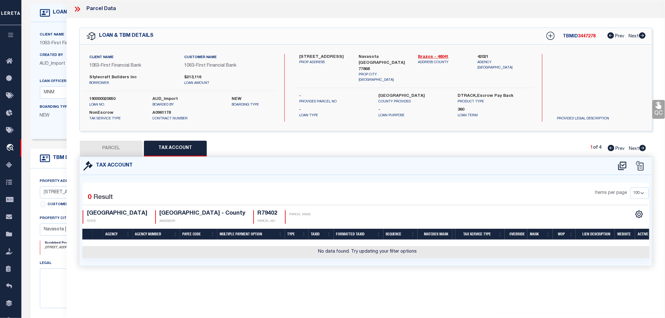
scroll to position [0, 0]
click at [622, 164] on icon at bounding box center [622, 166] width 8 height 8
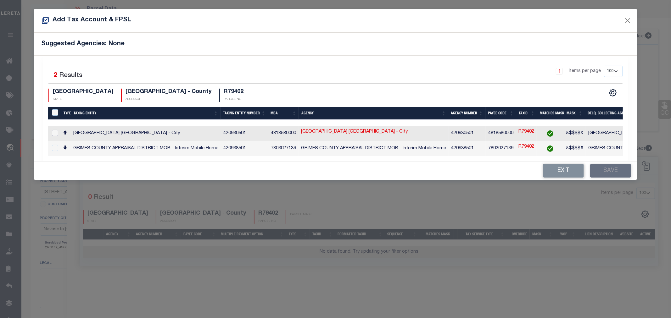
click at [54, 131] on input "checkbox" at bounding box center [55, 133] width 6 height 6
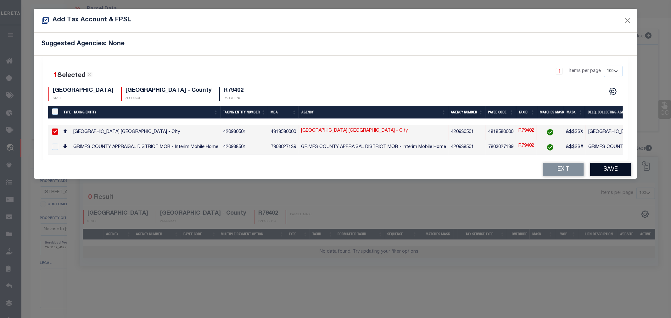
click at [607, 172] on button "Save" at bounding box center [610, 170] width 41 height 14
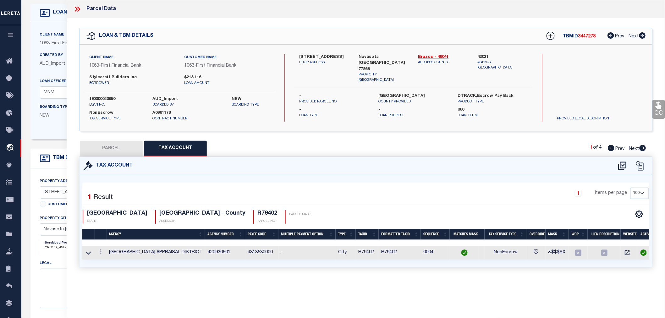
click at [398, 203] on div "1 Items per page 10 25 50 100" at bounding box center [438, 197] width 432 height 18
click at [583, 35] on span "3447278" at bounding box center [587, 36] width 18 height 4
copy span "3447278"
click at [102, 99] on label "190000020650" at bounding box center [116, 99] width 54 height 6
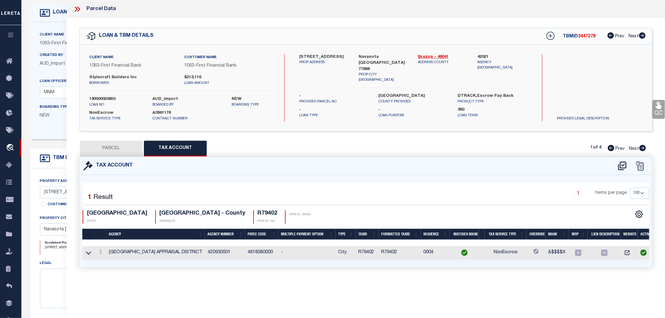
click at [102, 99] on label "190000020650" at bounding box center [116, 99] width 54 height 6
copy label "190000020650"
click at [110, 149] on button "PARCEL" at bounding box center [111, 149] width 63 height 16
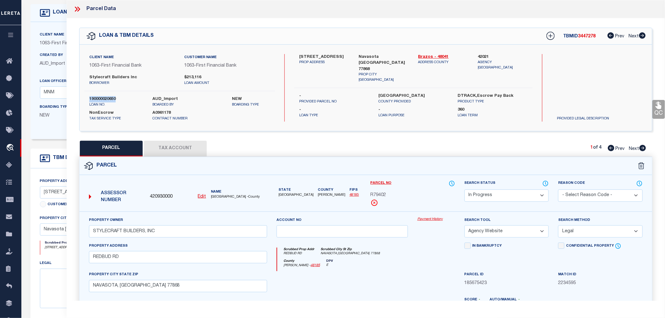
click at [641, 148] on icon at bounding box center [643, 148] width 7 height 6
click at [609, 149] on icon at bounding box center [611, 148] width 7 height 6
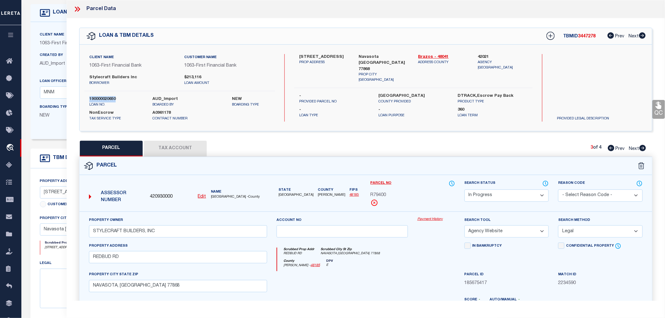
click at [643, 147] on icon at bounding box center [643, 148] width 7 height 6
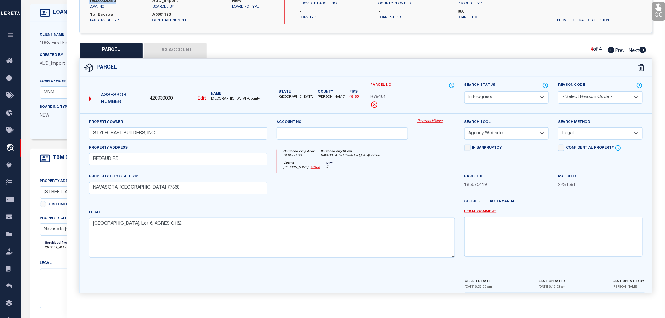
scroll to position [28, 0]
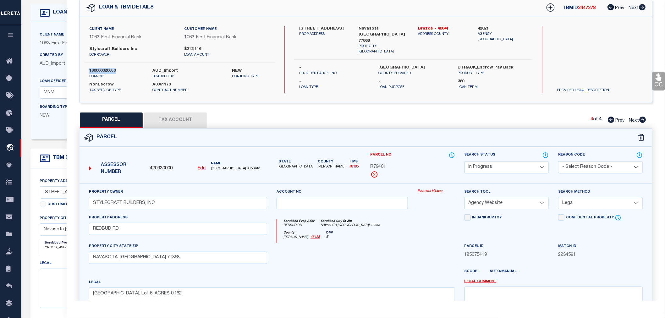
click at [610, 120] on icon at bounding box center [611, 120] width 7 height 6
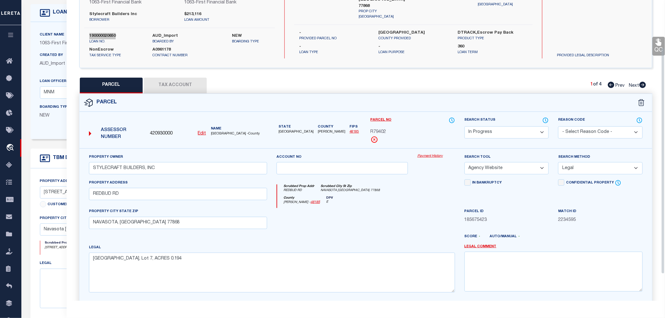
scroll to position [98, 0]
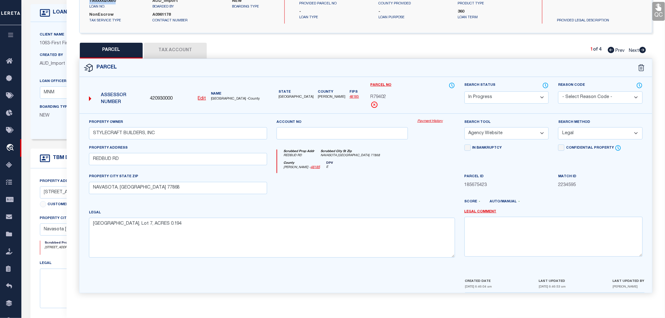
click at [644, 47] on icon at bounding box center [643, 50] width 7 height 6
click at [378, 97] on span "R79396" at bounding box center [379, 97] width 16 height 7
copy span "R79396"
click at [642, 47] on icon at bounding box center [643, 50] width 7 height 6
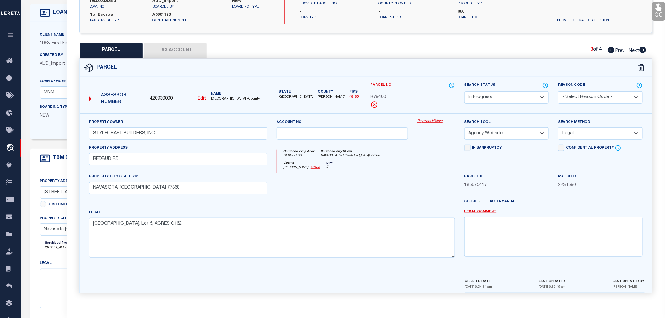
click at [379, 97] on span "R79400" at bounding box center [379, 97] width 16 height 7
copy span "R79400"
click at [643, 48] on icon at bounding box center [643, 50] width 7 height 6
click at [381, 97] on span "R79401" at bounding box center [379, 97] width 16 height 7
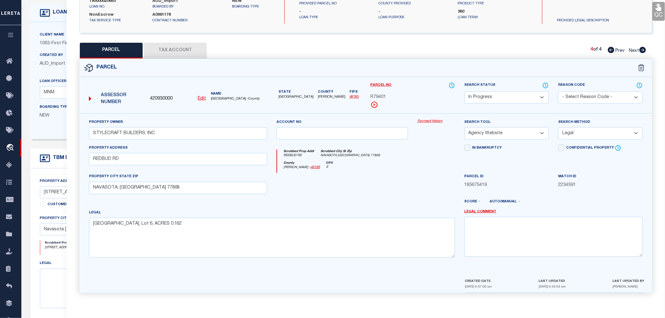
click at [381, 97] on span "R79401" at bounding box center [379, 97] width 16 height 7
click at [611, 51] on icon at bounding box center [611, 50] width 7 height 6
click at [611, 51] on div "QC QC QC" at bounding box center [366, 110] width 599 height 381
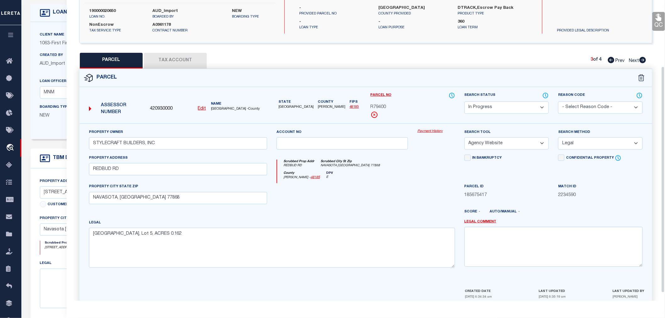
click at [611, 51] on div "QC QC QC" at bounding box center [366, 120] width 599 height 381
click at [610, 58] on icon at bounding box center [611, 60] width 7 height 6
click at [381, 108] on span "R79402" at bounding box center [379, 107] width 16 height 7
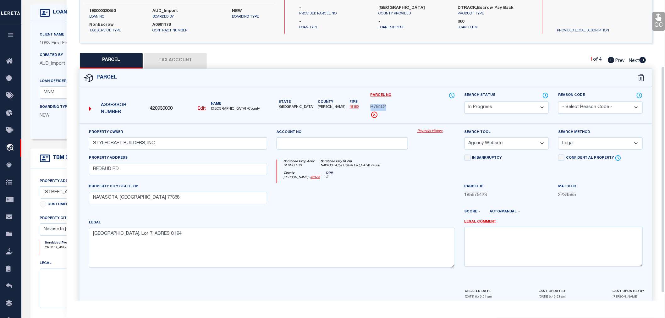
click at [490, 109] on select "Automated Search Bad Parcel Complete Duplicate Parcel High Dollar Reporting In …" at bounding box center [507, 108] width 85 height 12
click at [465, 102] on select "Automated Search Bad Parcel Complete Duplicate Parcel High Dollar Reporting In …" at bounding box center [507, 108] width 85 height 12
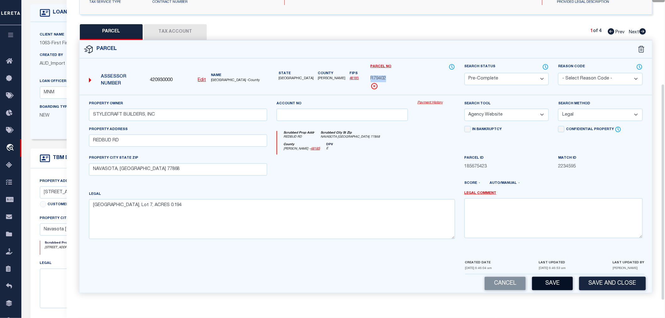
click at [557, 282] on button "Save" at bounding box center [552, 284] width 41 height 14
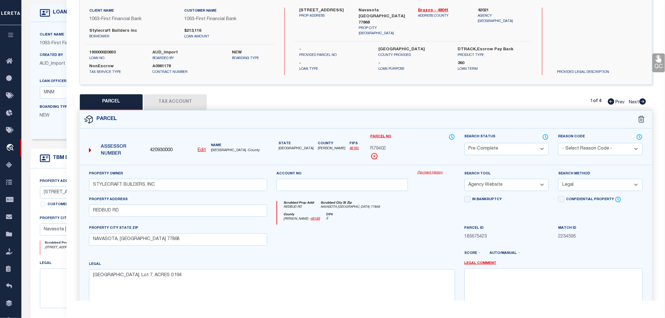
click at [642, 101] on icon at bounding box center [643, 101] width 7 height 6
click at [488, 147] on select "Automated Search Bad Parcel Complete Duplicate Parcel High Dollar Reporting In …" at bounding box center [507, 149] width 85 height 12
click at [465, 143] on select "Automated Search Bad Parcel Complete Duplicate Parcel High Dollar Reporting In …" at bounding box center [507, 149] width 85 height 12
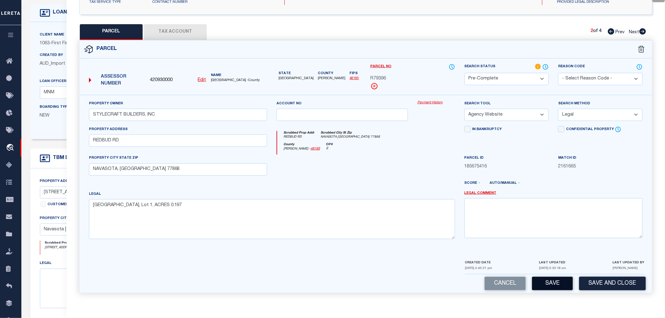
click at [552, 278] on button "Save" at bounding box center [552, 284] width 41 height 14
click at [644, 32] on icon at bounding box center [642, 31] width 7 height 6
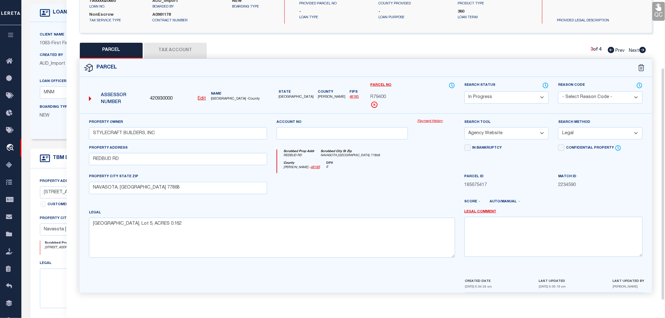
scroll to position [98, 0]
click at [497, 94] on select "Automated Search Bad Parcel Complete Duplicate Parcel High Dollar Reporting In …" at bounding box center [507, 97] width 85 height 12
click at [465, 91] on select "Automated Search Bad Parcel Complete Duplicate Parcel High Dollar Reporting In …" at bounding box center [507, 97] width 85 height 12
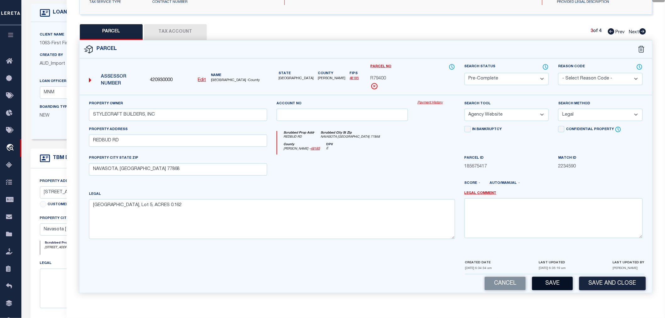
click at [548, 282] on button "Save" at bounding box center [552, 284] width 41 height 14
click at [642, 31] on icon at bounding box center [642, 31] width 7 height 6
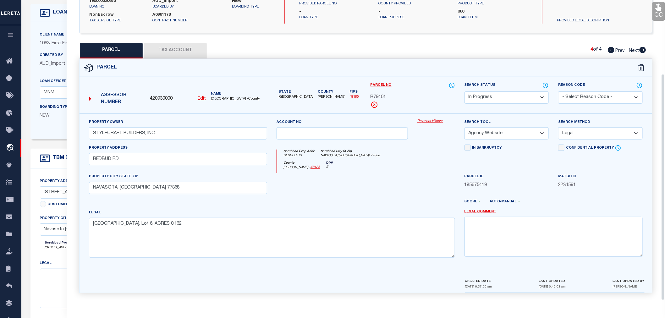
scroll to position [98, 0]
click at [484, 97] on select "Automated Search Bad Parcel Complete Duplicate Parcel High Dollar Reporting In …" at bounding box center [507, 97] width 85 height 12
click at [465, 91] on select "Automated Search Bad Parcel Complete Duplicate Parcel High Dollar Reporting In …" at bounding box center [507, 97] width 85 height 12
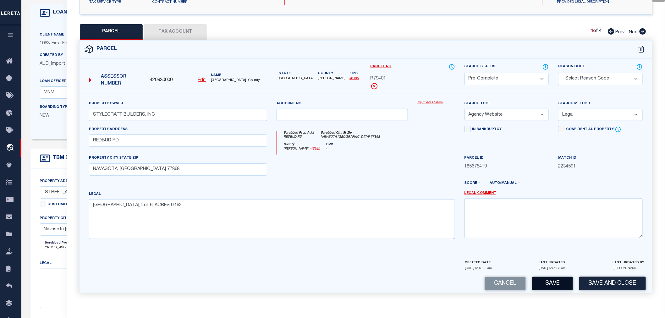
click at [557, 287] on button "Save" at bounding box center [552, 284] width 41 height 14
click at [611, 31] on icon at bounding box center [611, 31] width 7 height 6
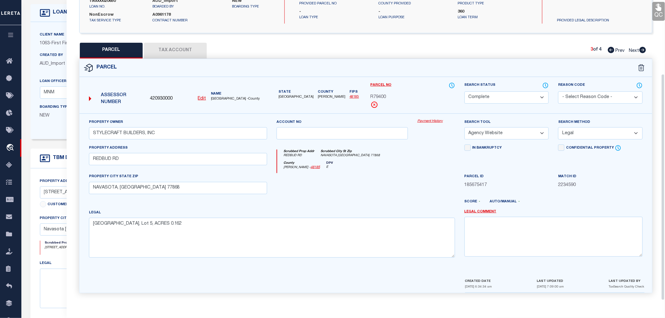
scroll to position [98, 0]
click at [610, 49] on icon at bounding box center [611, 50] width 7 height 6
click at [609, 50] on icon at bounding box center [611, 50] width 7 height 6
click at [644, 51] on icon at bounding box center [643, 50] width 7 height 6
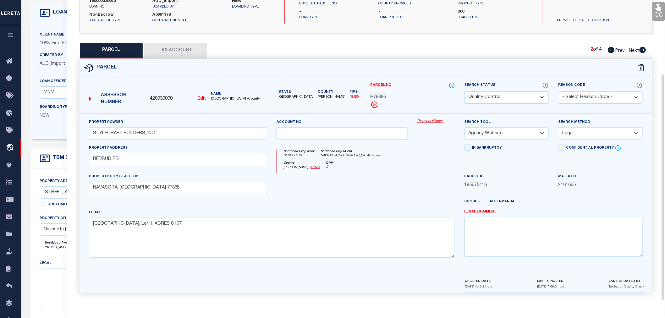
click at [644, 51] on icon at bounding box center [643, 50] width 7 height 6
click at [417, 173] on div at bounding box center [436, 186] width 47 height 26
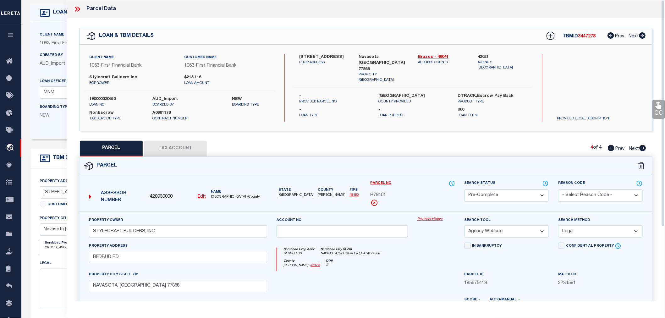
scroll to position [0, 0]
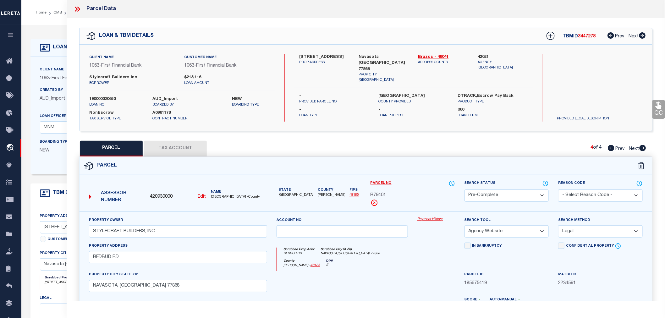
click at [77, 10] on icon at bounding box center [77, 9] width 8 height 8
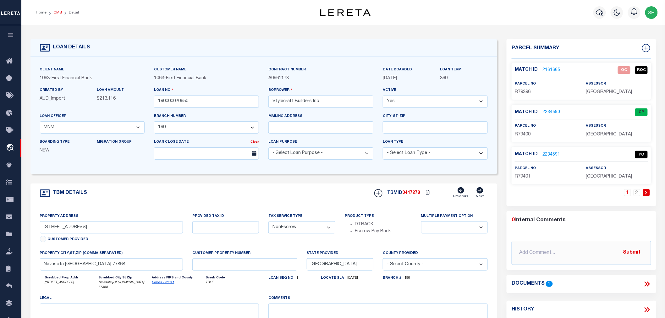
click at [55, 11] on link "OMS" at bounding box center [57, 13] width 8 height 4
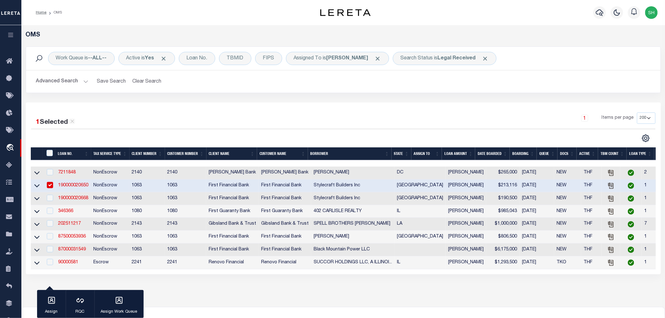
scroll to position [35, 0]
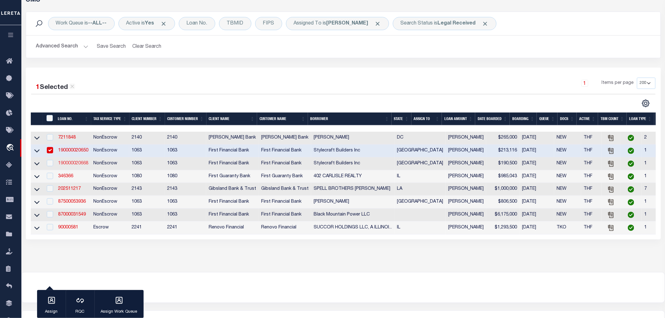
click at [68, 164] on link "190000020668" at bounding box center [73, 163] width 30 height 4
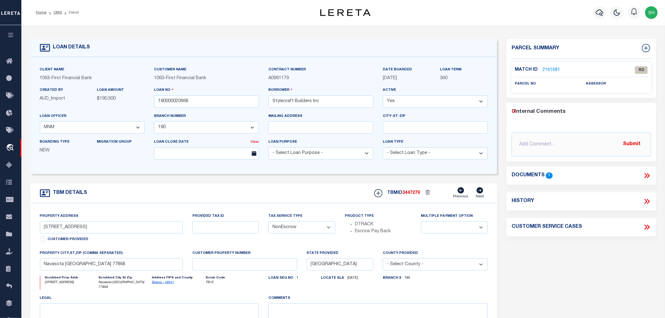
click at [649, 174] on icon at bounding box center [647, 176] width 8 height 8
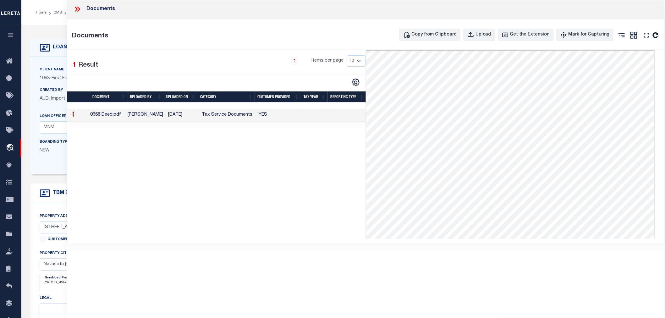
click at [77, 8] on icon at bounding box center [76, 9] width 3 height 5
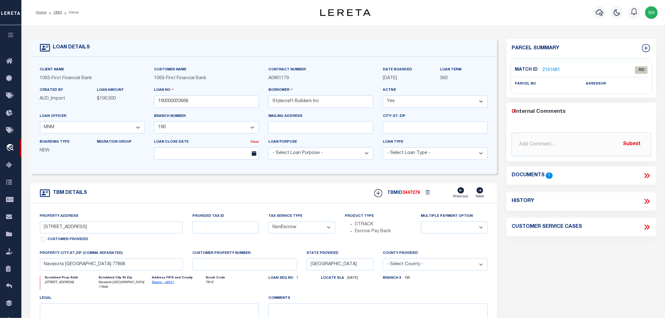
click at [555, 68] on link "2161681" at bounding box center [552, 70] width 18 height 7
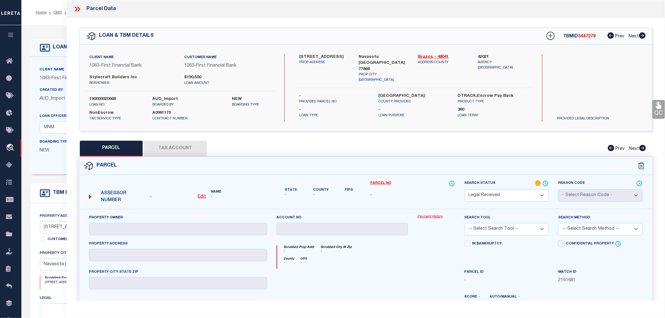
click at [200, 196] on u "Edit" at bounding box center [202, 197] width 8 height 4
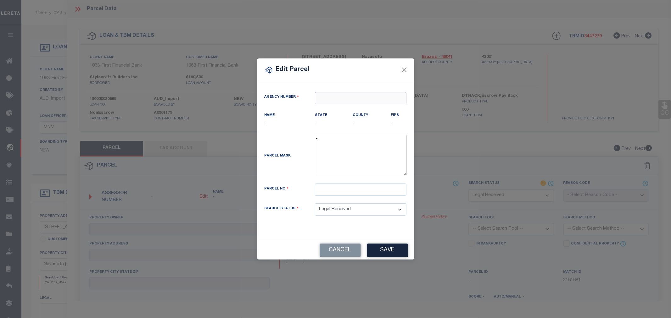
click at [341, 100] on input "text" at bounding box center [360, 98] width 91 height 12
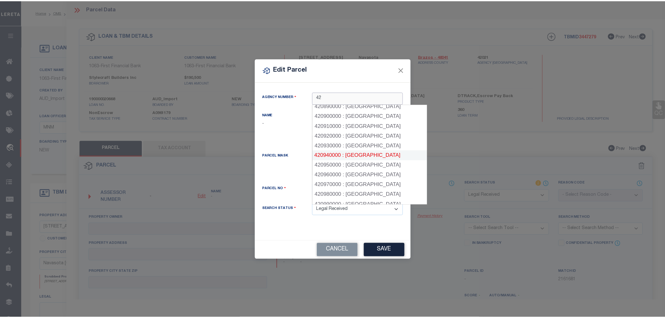
scroll to position [838, 0]
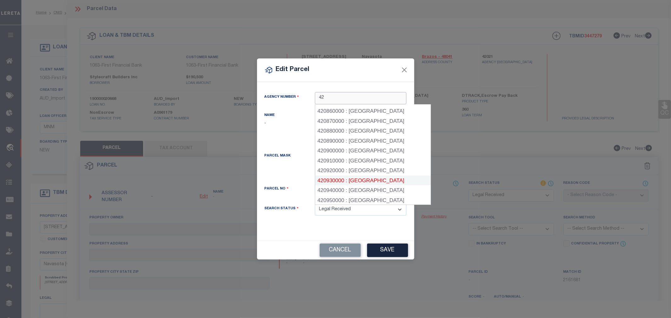
click at [375, 176] on div "420930000 : [GEOGRAPHIC_DATA]" at bounding box center [372, 181] width 115 height 10
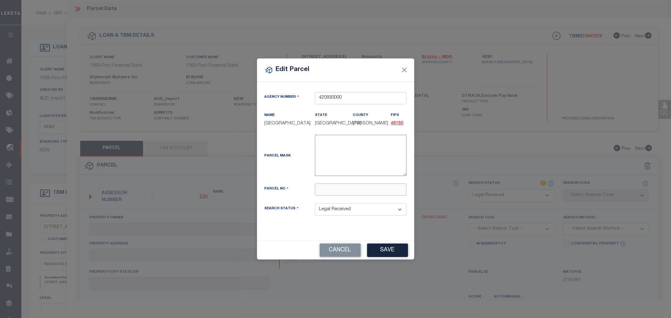
click at [346, 190] on input "text" at bounding box center [360, 190] width 91 height 12
paste input "R79396"
click at [386, 252] on button "Save" at bounding box center [387, 251] width 41 height 14
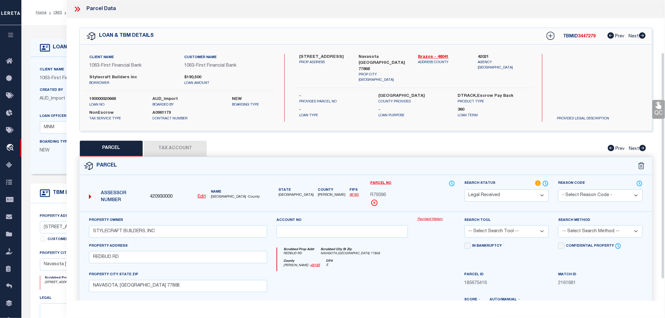
scroll to position [98, 0]
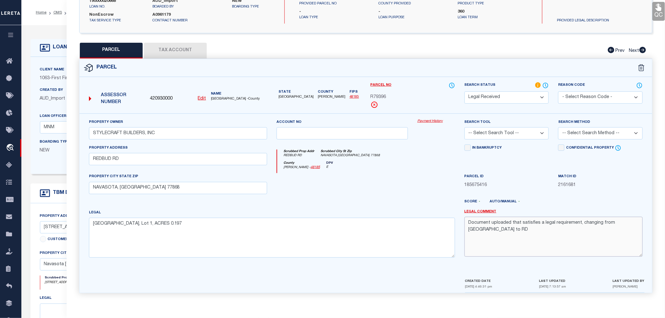
drag, startPoint x: 632, startPoint y: 225, endPoint x: 449, endPoint y: 228, distance: 183.3
click at [449, 228] on div "Property Owner STYLECRAFT BUILDERS, INC Account no Payment History Search Tool …" at bounding box center [365, 191] width 563 height 144
click at [516, 136] on select "-- Select Search Tool -- 3rd Party Website Agency File Agency Website ATLS CNV-…" at bounding box center [507, 133] width 85 height 12
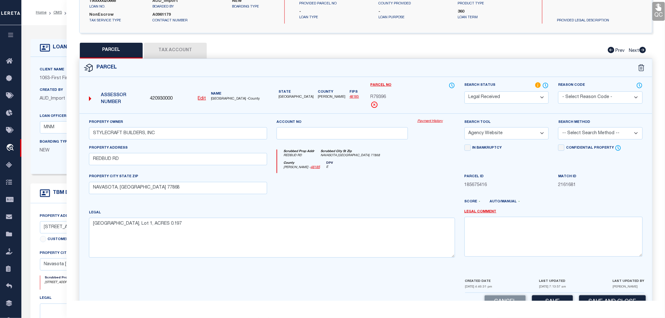
click at [465, 127] on select "-- Select Search Tool -- 3rd Party Website Agency File Agency Website ATLS CNV-…" at bounding box center [507, 133] width 85 height 12
click at [569, 132] on select "-- Select Search Method -- Property Address Legal Liability Info Provided" at bounding box center [600, 133] width 85 height 12
click at [558, 127] on select "-- Select Search Method -- Property Address Legal Liability Info Provided" at bounding box center [600, 133] width 85 height 12
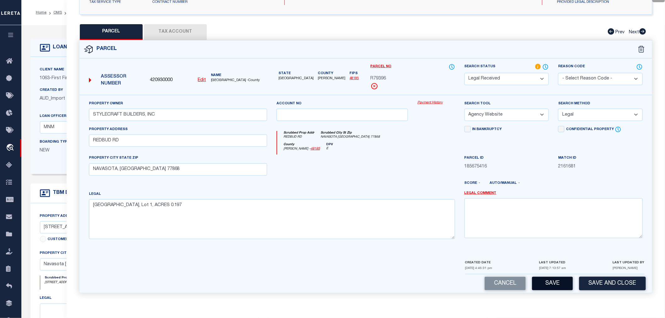
click at [550, 284] on button "Save" at bounding box center [552, 284] width 41 height 14
click at [544, 285] on button "Save" at bounding box center [552, 284] width 41 height 14
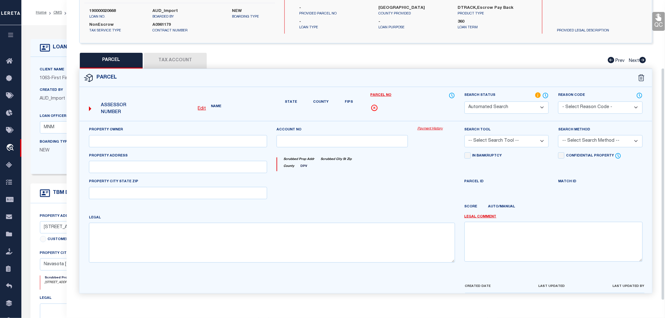
click at [171, 30] on div "Client Name 1063 - First Financial Bank Customer Name 1063 - First Financial Ba…" at bounding box center [366, 0] width 573 height 86
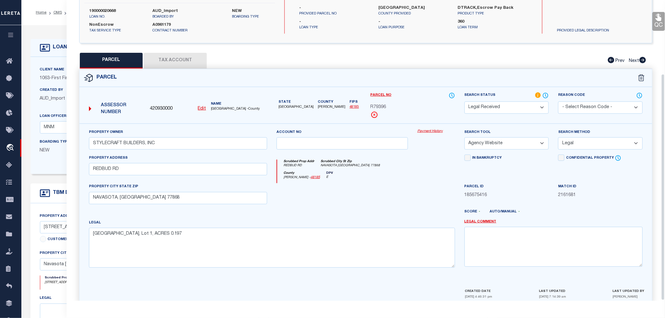
scroll to position [98, 0]
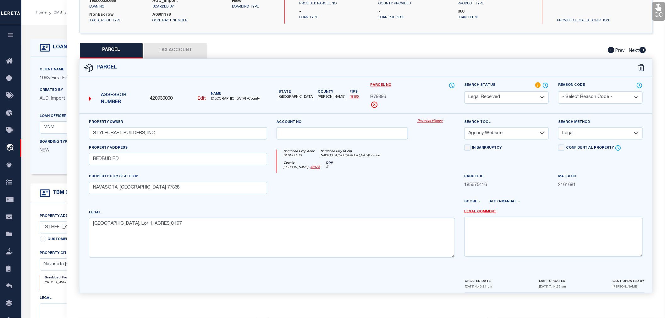
click at [167, 49] on button "Tax Account" at bounding box center [175, 51] width 63 height 16
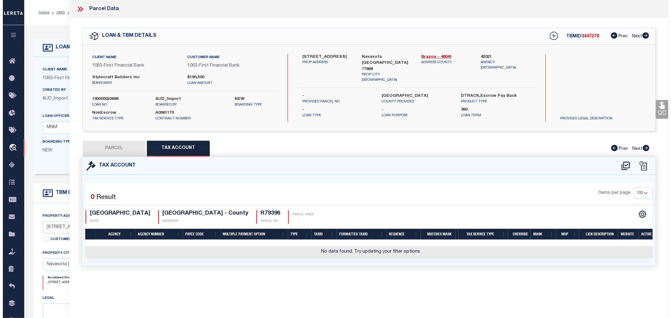
scroll to position [0, 0]
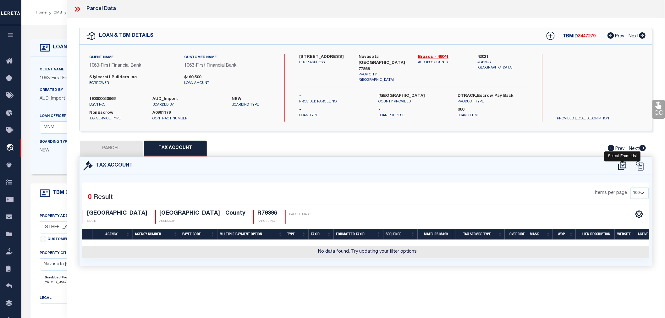
click at [621, 163] on icon at bounding box center [622, 166] width 10 height 10
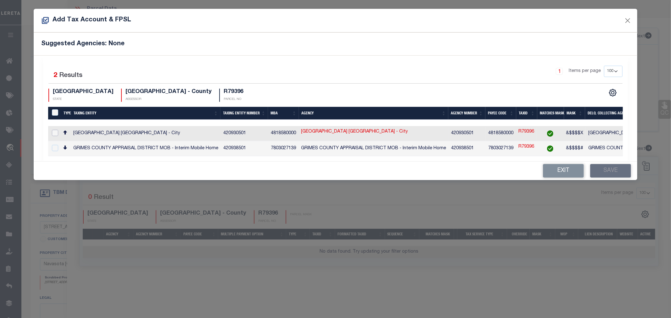
click at [54, 134] on input "checkbox" at bounding box center [55, 133] width 6 height 6
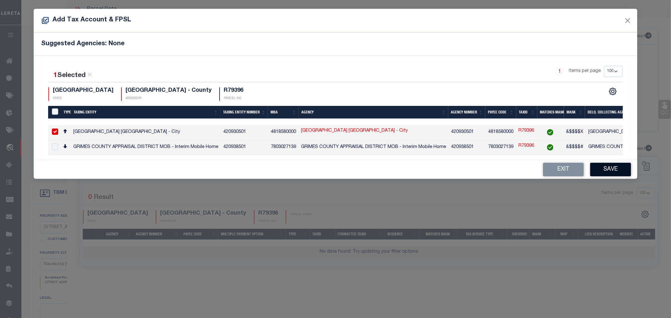
click at [605, 173] on button "Save" at bounding box center [610, 170] width 41 height 14
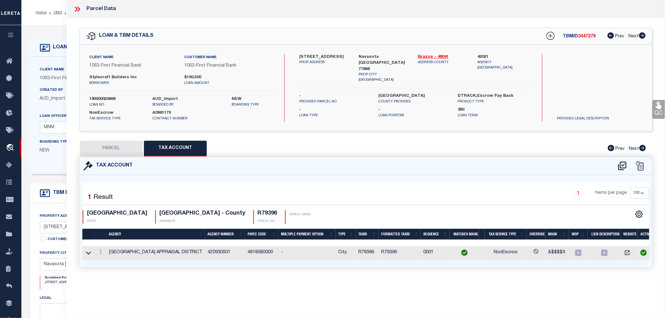
click at [119, 149] on button "PARCEL" at bounding box center [111, 149] width 63 height 16
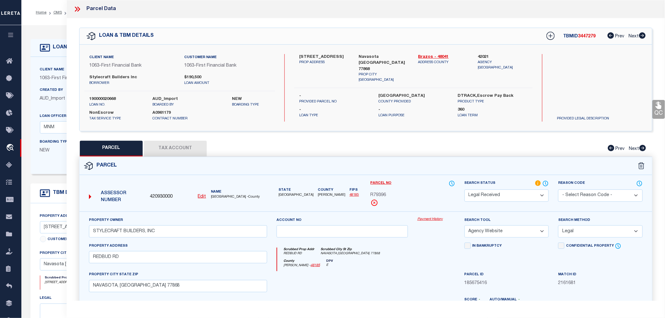
click at [164, 196] on span "420930000" at bounding box center [161, 197] width 23 height 7
click at [549, 35] on icon at bounding box center [551, 36] width 8 height 8
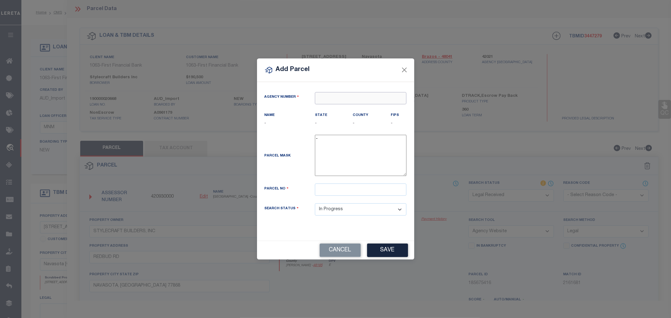
click at [324, 100] on input "text" at bounding box center [360, 98] width 91 height 12
paste input "420930000"
click at [340, 110] on div "420930000 : [GEOGRAPHIC_DATA]" at bounding box center [360, 114] width 91 height 18
click at [331, 191] on input "text" at bounding box center [360, 190] width 91 height 12
paste input "R79400"
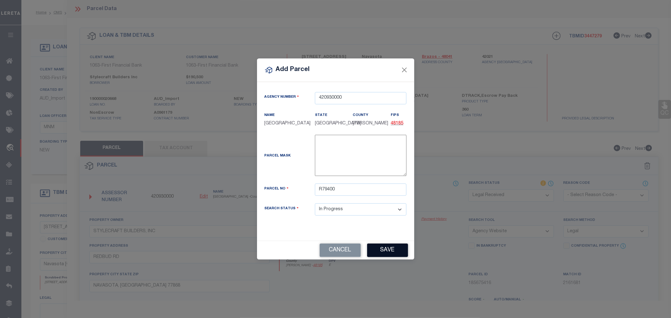
click at [386, 250] on button "Save" at bounding box center [387, 251] width 41 height 14
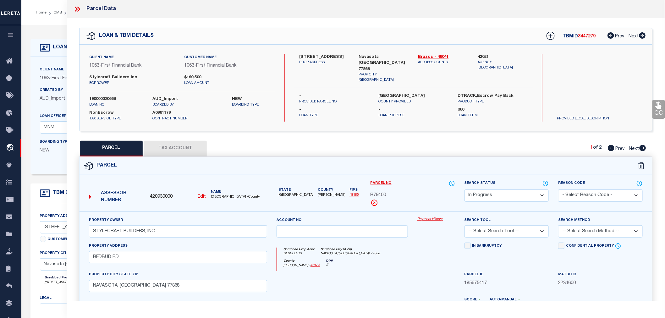
scroll to position [98, 0]
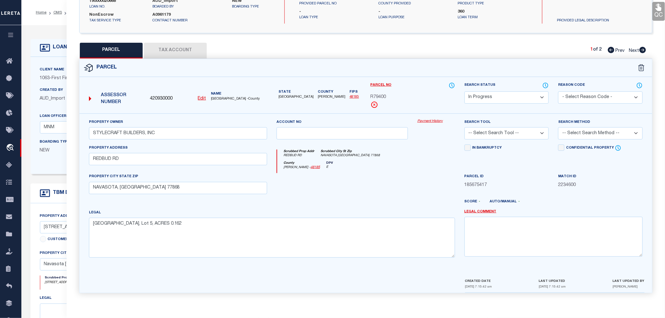
click at [485, 136] on select "-- Select Search Tool -- 3rd Party Website Agency File Agency Website ATLS CNV-…" at bounding box center [507, 133] width 85 height 12
click at [465, 127] on select "-- Select Search Tool -- 3rd Party Website Agency File Agency Website ATLS CNV-…" at bounding box center [507, 133] width 85 height 12
click at [576, 133] on select "-- Select Search Method -- Property Address Legal Liability Info Provided" at bounding box center [600, 133] width 85 height 12
click at [558, 127] on select "-- Select Search Method -- Property Address Legal Liability Info Provided" at bounding box center [600, 133] width 85 height 12
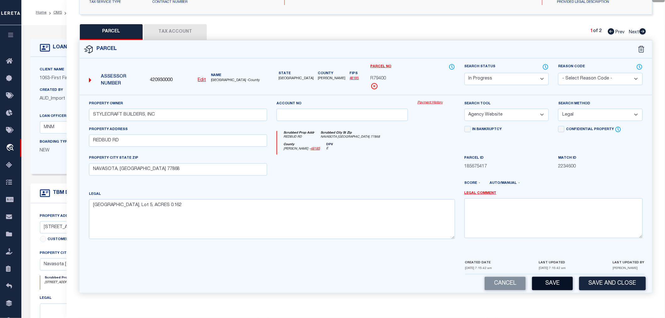
click at [550, 284] on button "Save" at bounding box center [552, 284] width 41 height 14
click at [174, 30] on button "Tax Account" at bounding box center [175, 32] width 63 height 16
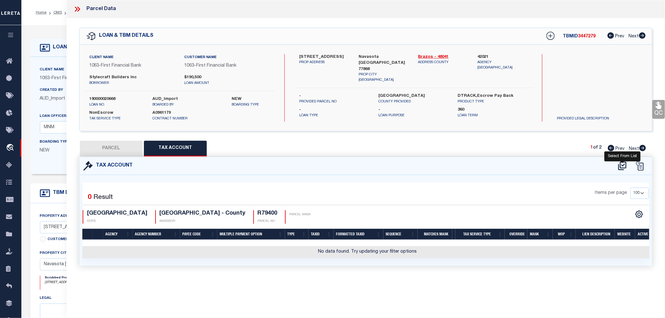
click at [623, 165] on icon at bounding box center [622, 166] width 8 height 8
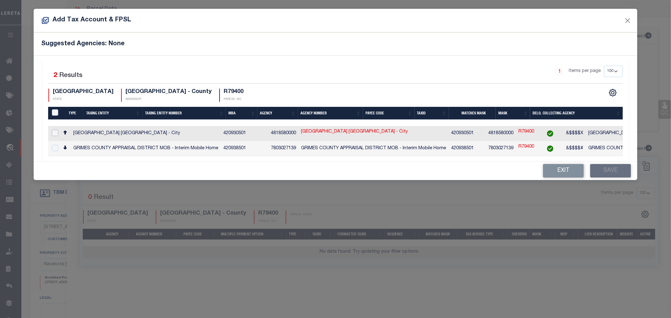
click at [56, 133] on input "checkbox" at bounding box center [55, 133] width 6 height 6
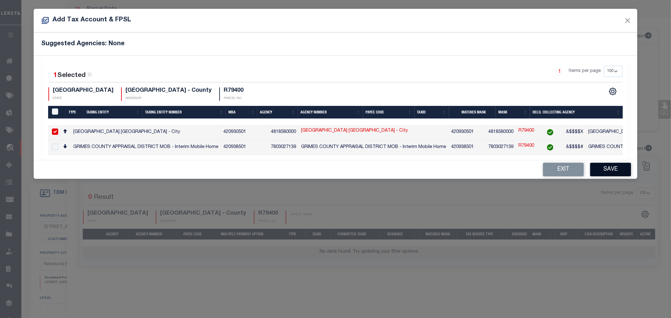
click at [602, 172] on button "Save" at bounding box center [610, 170] width 41 height 14
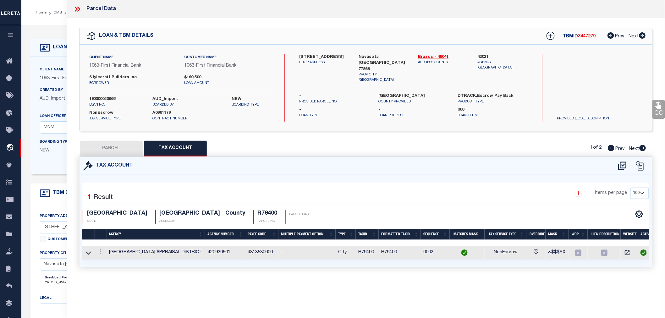
click at [109, 149] on button "PARCEL" at bounding box center [111, 149] width 63 height 16
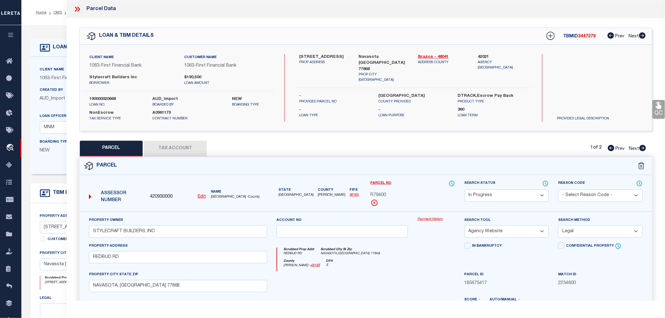
click at [155, 196] on span "420930000" at bounding box center [161, 197] width 23 height 7
click at [554, 36] on link at bounding box center [551, 37] width 10 height 10
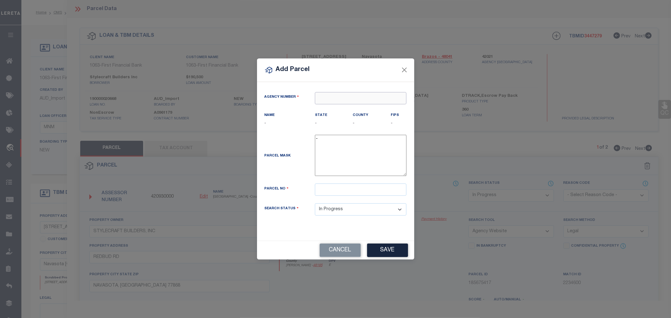
click at [341, 98] on input "text" at bounding box center [360, 98] width 91 height 12
paste input "420930000"
click at [351, 110] on div "420930000 : [GEOGRAPHIC_DATA]" at bounding box center [360, 114] width 91 height 18
click at [339, 193] on input "text" at bounding box center [360, 190] width 91 height 12
paste input "R79401"
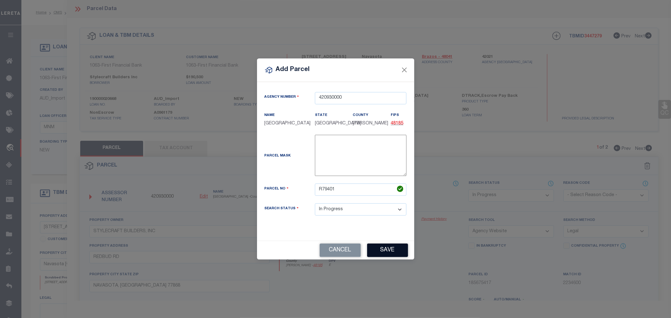
click at [383, 250] on button "Save" at bounding box center [387, 251] width 41 height 14
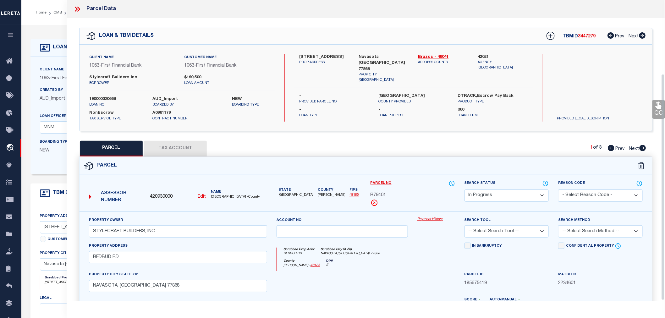
scroll to position [98, 0]
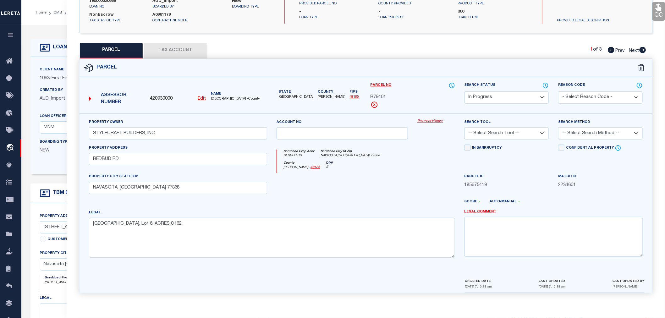
click at [504, 138] on select "-- Select Search Tool -- 3rd Party Website Agency File Agency Website ATLS CNV-…" at bounding box center [507, 133] width 85 height 12
click at [465, 127] on select "-- Select Search Tool -- 3rd Party Website Agency File Agency Website ATLS CNV-…" at bounding box center [507, 133] width 85 height 12
click at [568, 135] on select "-- Select Search Method -- Property Address Legal Liability Info Provided" at bounding box center [600, 133] width 85 height 12
click at [558, 127] on select "-- Select Search Method -- Property Address Legal Liability Info Provided" at bounding box center [600, 133] width 85 height 12
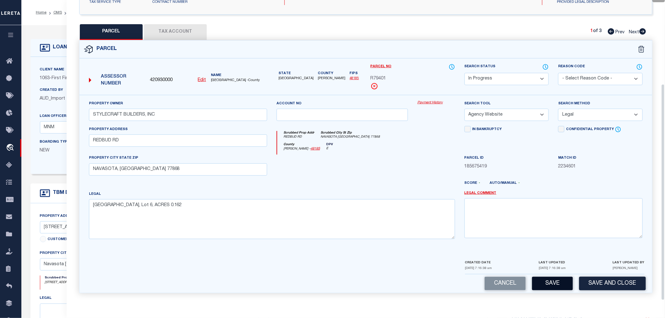
click at [555, 281] on button "Save" at bounding box center [552, 284] width 41 height 14
click at [174, 32] on button "Tax Account" at bounding box center [175, 32] width 63 height 16
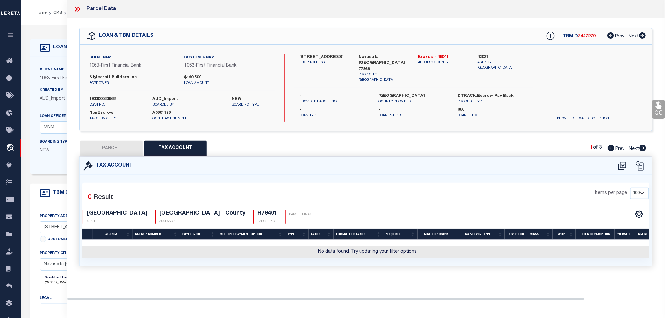
scroll to position [0, 0]
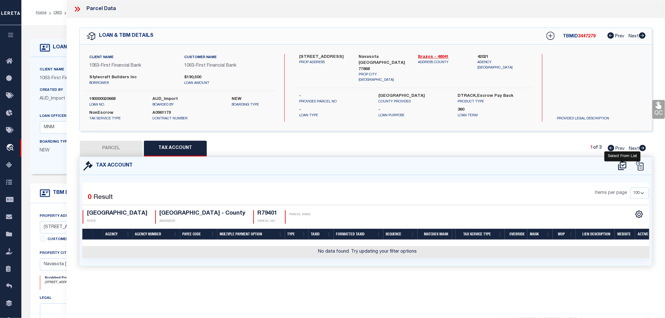
click at [624, 162] on icon at bounding box center [622, 166] width 8 height 8
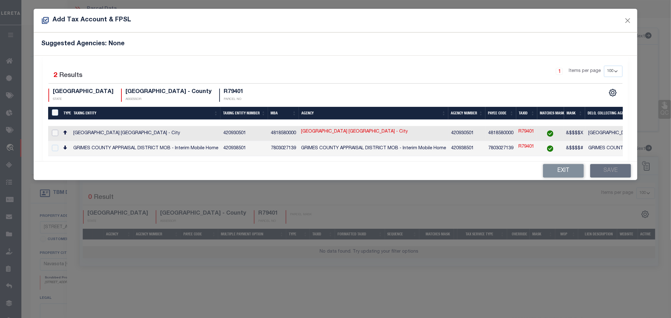
click at [55, 130] on input "checkbox" at bounding box center [55, 133] width 6 height 6
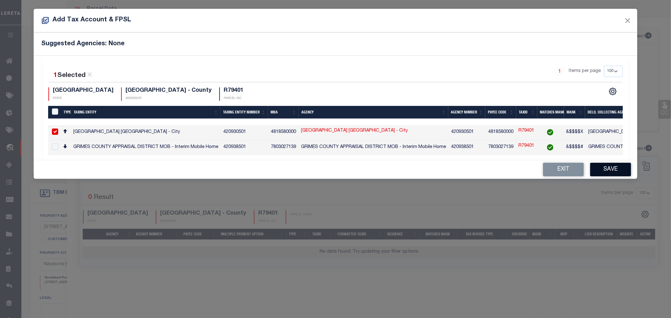
click at [617, 174] on button "Save" at bounding box center [610, 170] width 41 height 14
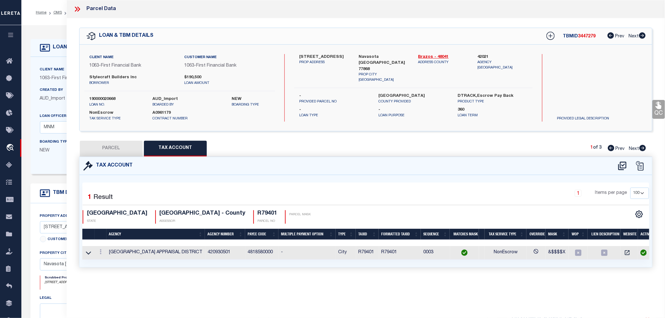
click at [117, 145] on button "PARCEL" at bounding box center [111, 149] width 63 height 16
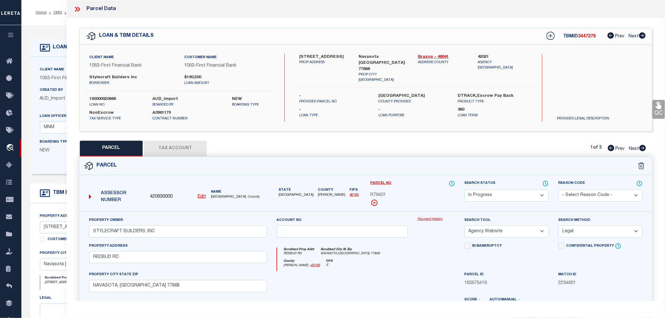
click at [160, 196] on span "420930000" at bounding box center [161, 197] width 23 height 7
click at [551, 34] on icon at bounding box center [551, 36] width 8 height 8
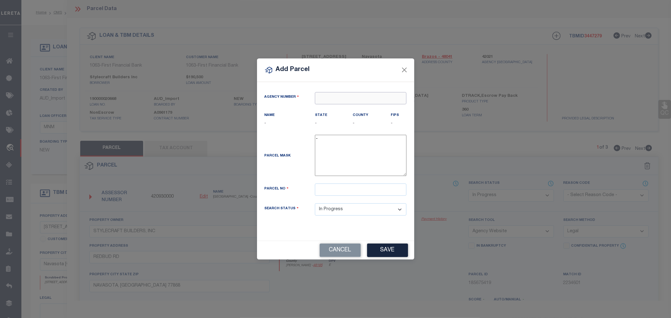
click at [335, 99] on input "text" at bounding box center [360, 98] width 91 height 12
paste input "420930000"
click at [348, 108] on div "420930000 : [GEOGRAPHIC_DATA]" at bounding box center [360, 114] width 91 height 18
click at [346, 191] on input "text" at bounding box center [360, 190] width 91 height 12
paste input "R79402"
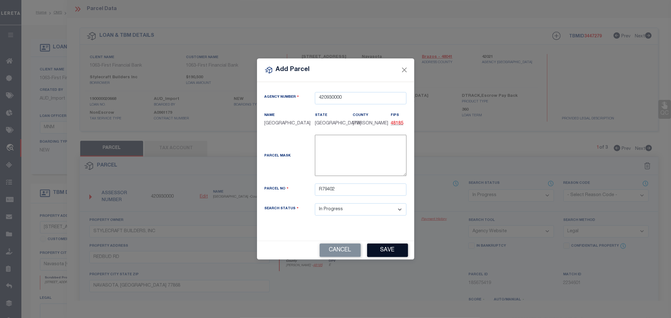
click at [387, 251] on button "Save" at bounding box center [387, 251] width 41 height 14
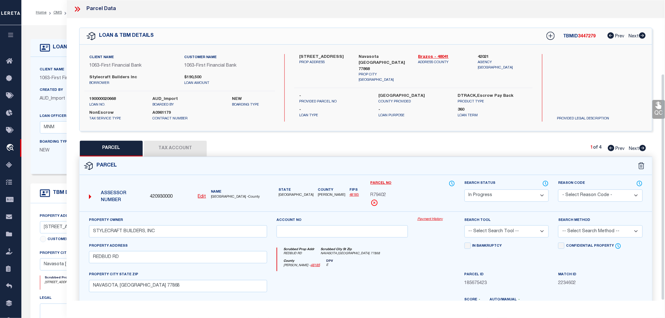
scroll to position [98, 0]
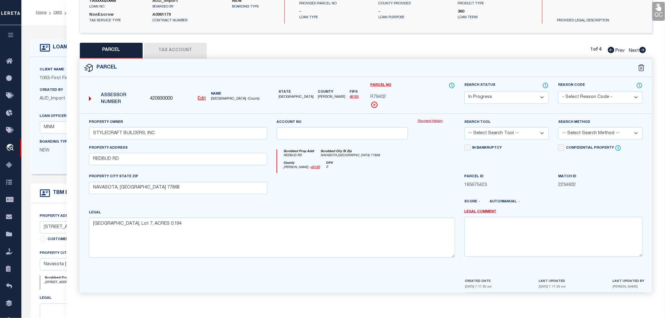
click at [500, 140] on div "Search Tool -- Select Search Tool -- 3rd Party Website Agency File Agency Websi…" at bounding box center [507, 132] width 94 height 26
click at [514, 136] on select "-- Select Search Tool -- 3rd Party Website Agency File Agency Website ATLS CNV-…" at bounding box center [507, 133] width 85 height 12
click at [465, 127] on select "-- Select Search Tool -- 3rd Party Website Agency File Agency Website ATLS CNV-…" at bounding box center [507, 133] width 85 height 12
click at [571, 136] on select "-- Select Search Method -- Property Address Legal Liability Info Provided" at bounding box center [600, 133] width 85 height 12
click at [558, 127] on select "-- Select Search Method -- Property Address Legal Liability Info Provided" at bounding box center [600, 133] width 85 height 12
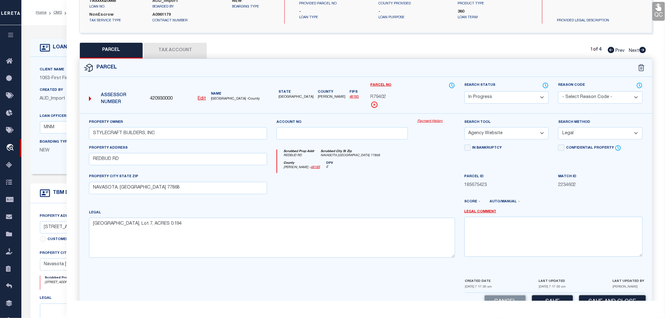
scroll to position [117, 0]
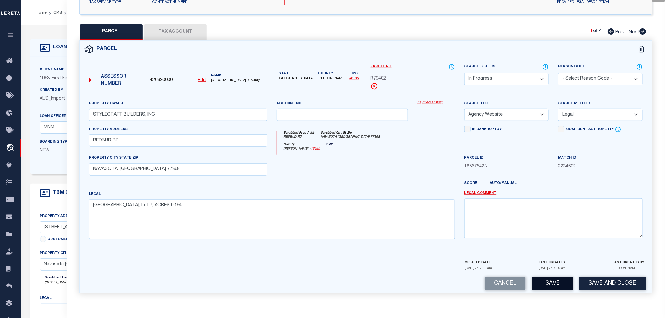
click at [557, 286] on button "Save" at bounding box center [552, 284] width 41 height 14
click at [175, 34] on button "Tax Account" at bounding box center [175, 32] width 63 height 16
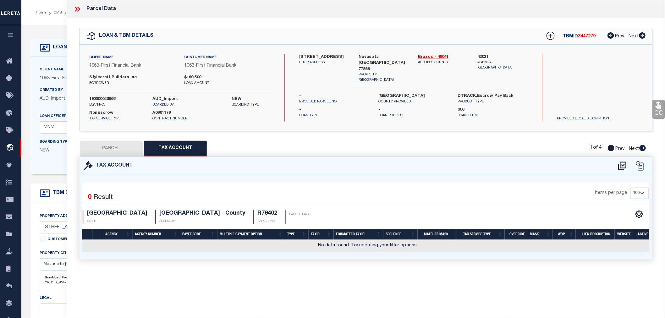
scroll to position [0, 0]
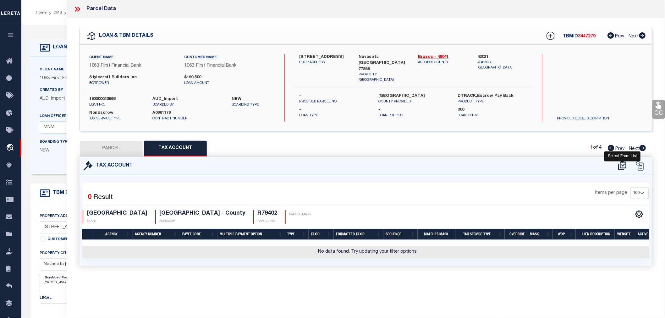
click at [622, 163] on icon at bounding box center [622, 166] width 10 height 10
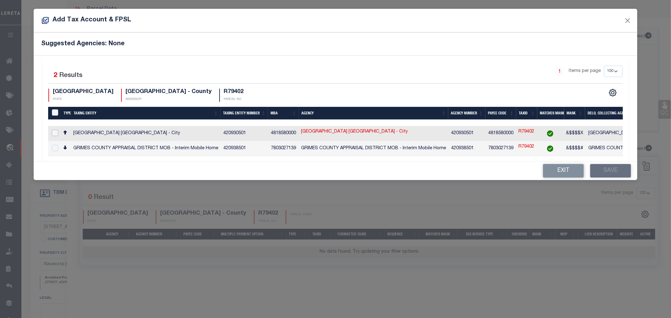
click at [54, 134] on input "checkbox" at bounding box center [55, 133] width 6 height 6
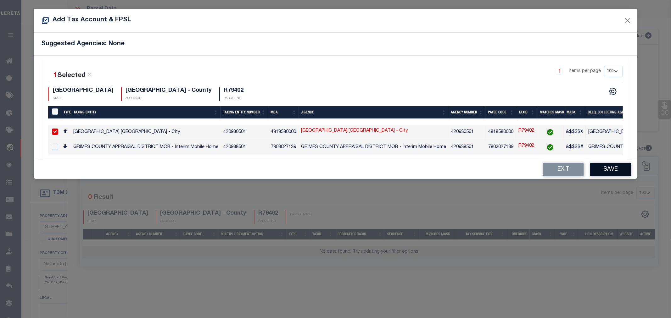
click at [602, 172] on button "Save" at bounding box center [610, 170] width 41 height 14
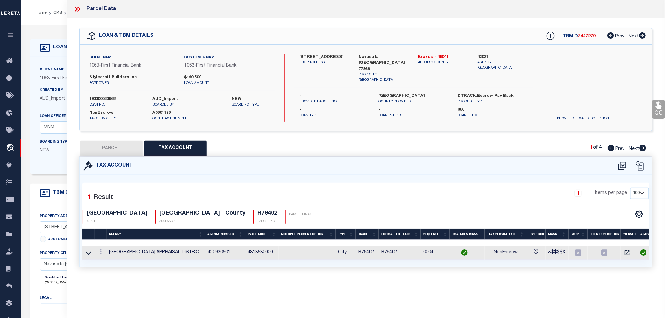
click at [103, 149] on button "PARCEL" at bounding box center [111, 149] width 63 height 16
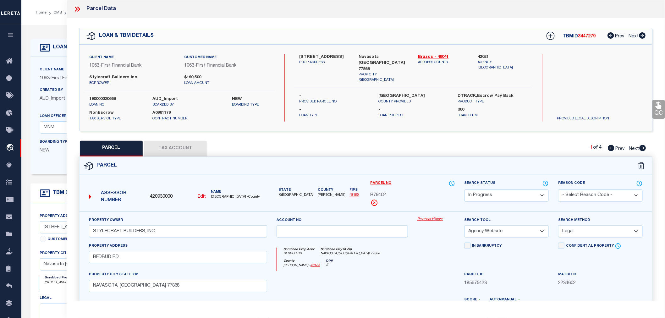
click at [488, 195] on select "Automated Search Bad Parcel Complete Duplicate Parcel High Dollar Reporting In …" at bounding box center [507, 196] width 85 height 12
click at [465, 190] on select "Automated Search Bad Parcel Complete Duplicate Parcel High Dollar Reporting In …" at bounding box center [507, 196] width 85 height 12
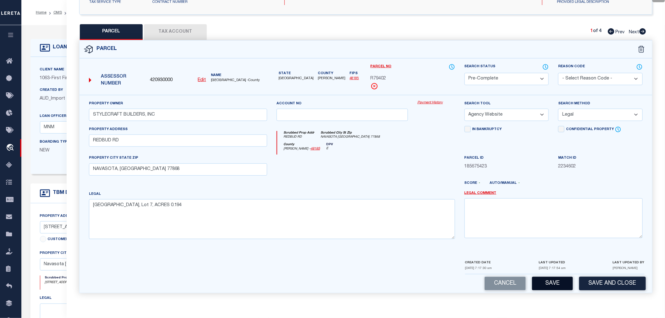
click at [554, 282] on button "Save" at bounding box center [552, 284] width 41 height 14
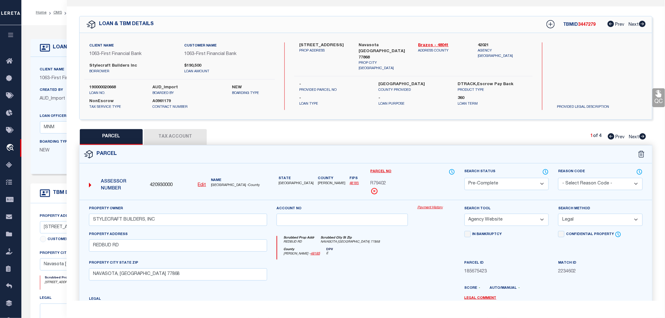
click at [642, 136] on icon at bounding box center [643, 136] width 7 height 6
click at [494, 182] on select "Automated Search Bad Parcel Complete Duplicate Parcel High Dollar Reporting In …" at bounding box center [507, 184] width 85 height 12
click at [465, 178] on select "Automated Search Bad Parcel Complete Duplicate Parcel High Dollar Reporting In …" at bounding box center [507, 184] width 85 height 12
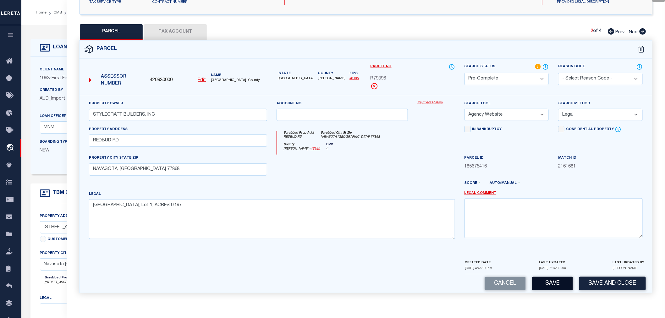
click at [551, 288] on button "Save" at bounding box center [552, 284] width 41 height 14
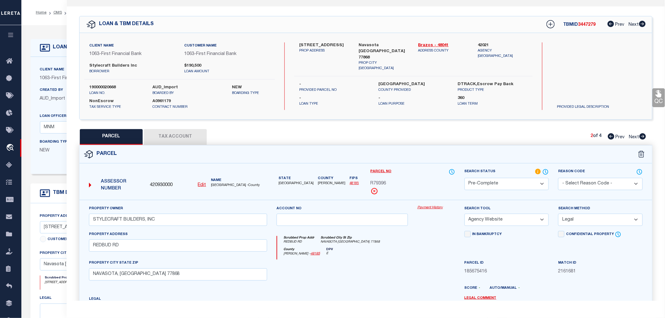
click at [643, 136] on icon at bounding box center [643, 136] width 7 height 6
click at [490, 183] on select "Automated Search Bad Parcel Complete Duplicate Parcel High Dollar Reporting In …" at bounding box center [507, 184] width 85 height 12
click at [465, 178] on select "Automated Search Bad Parcel Complete Duplicate Parcel High Dollar Reporting In …" at bounding box center [507, 184] width 85 height 12
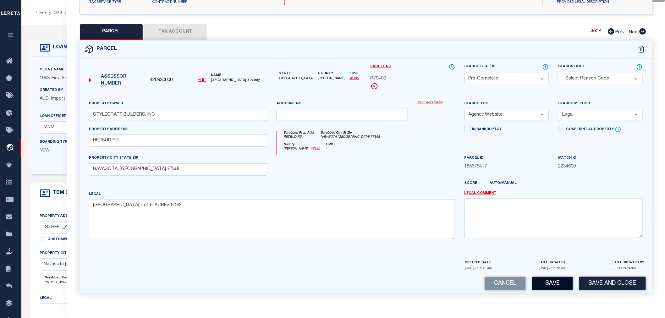
click at [554, 286] on button "Save" at bounding box center [552, 284] width 41 height 14
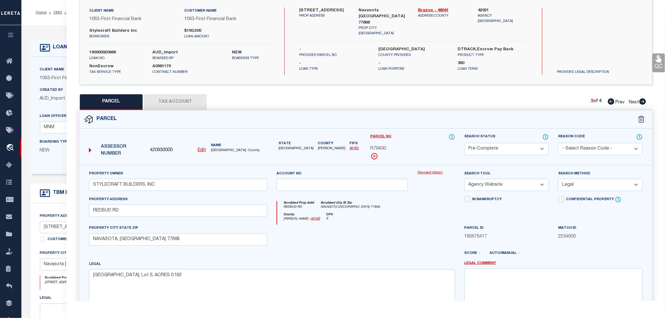
click at [643, 101] on icon at bounding box center [643, 101] width 7 height 6
click at [484, 148] on select "Automated Search Bad Parcel Complete Duplicate Parcel High Dollar Reporting In …" at bounding box center [507, 149] width 85 height 12
click at [465, 143] on select "Automated Search Bad Parcel Complete Duplicate Parcel High Dollar Reporting In …" at bounding box center [507, 149] width 85 height 12
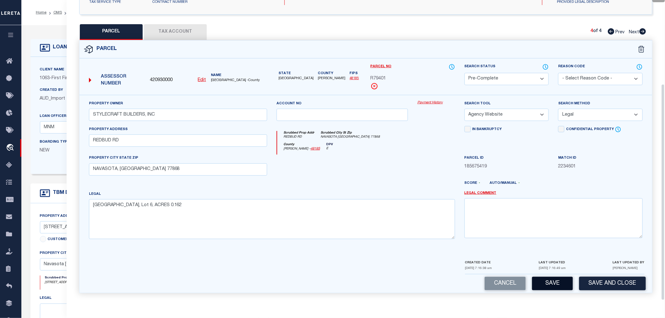
click at [558, 281] on button "Save" at bounding box center [552, 284] width 41 height 14
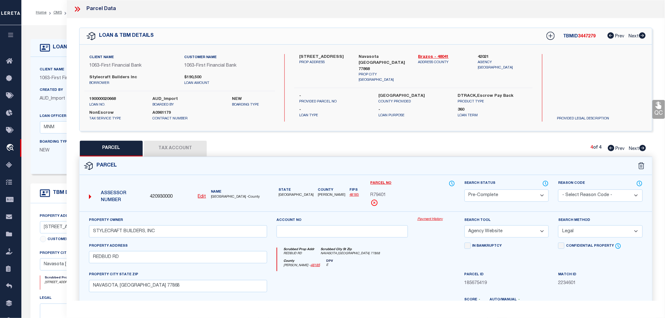
click at [612, 146] on icon at bounding box center [611, 148] width 7 height 6
click at [643, 147] on icon at bounding box center [643, 148] width 7 height 6
click at [589, 36] on span "3447279" at bounding box center [587, 36] width 18 height 4
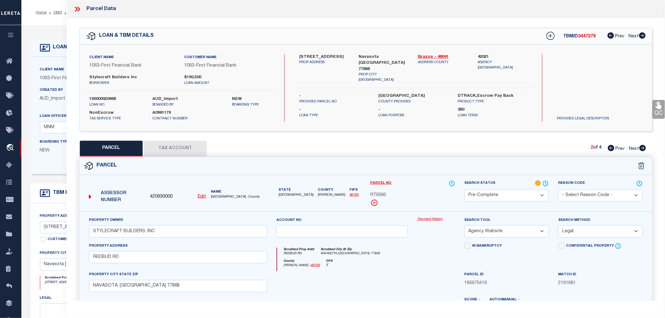
click at [589, 36] on span "3447279" at bounding box center [587, 36] width 18 height 4
click at [110, 98] on label "190000020668" at bounding box center [116, 99] width 54 height 6
click at [78, 9] on icon at bounding box center [77, 9] width 8 height 8
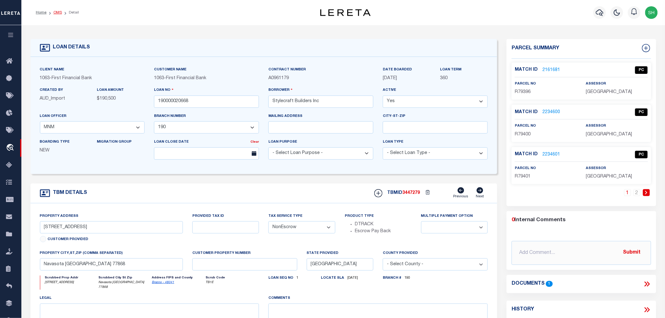
click at [57, 13] on link "OMS" at bounding box center [57, 13] width 8 height 4
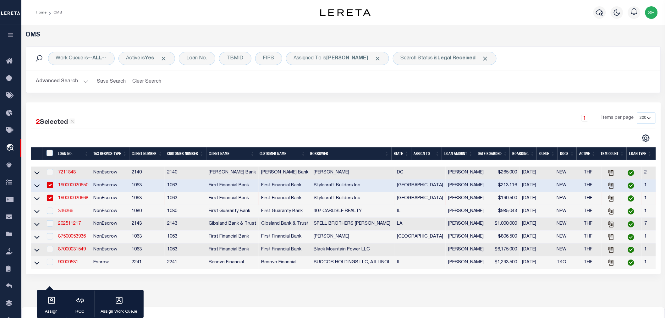
click at [67, 213] on link "346366" at bounding box center [65, 211] width 15 height 4
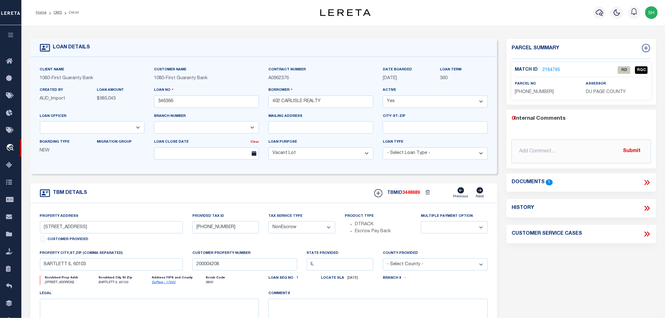
scroll to position [70, 0]
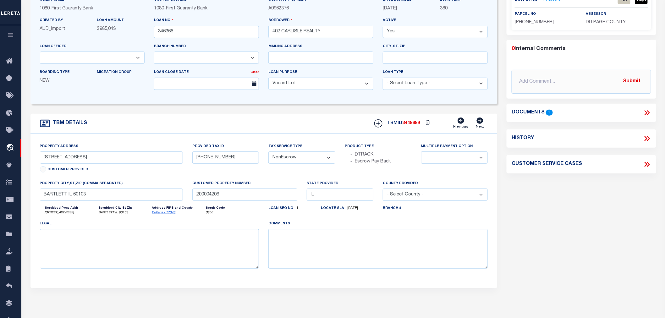
click at [649, 111] on icon at bounding box center [648, 112] width 3 height 5
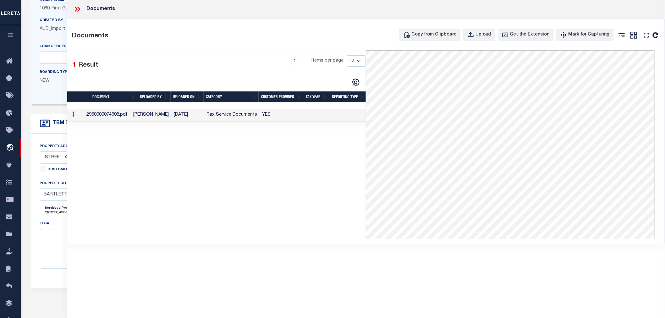
click at [79, 8] on icon at bounding box center [78, 9] width 3 height 5
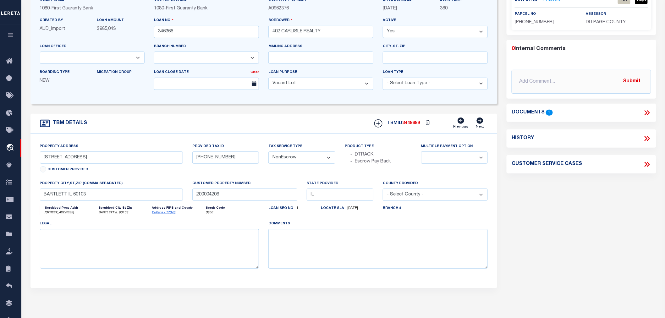
scroll to position [0, 0]
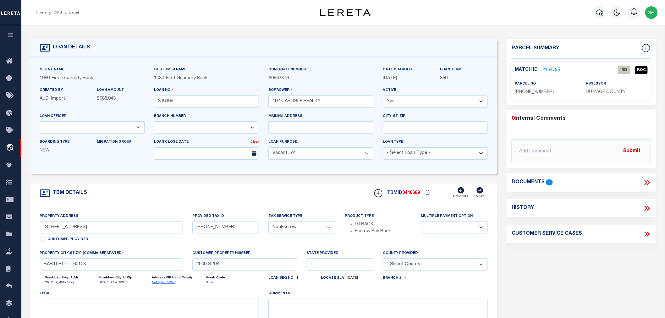
click at [548, 67] on link "2164795" at bounding box center [552, 70] width 18 height 7
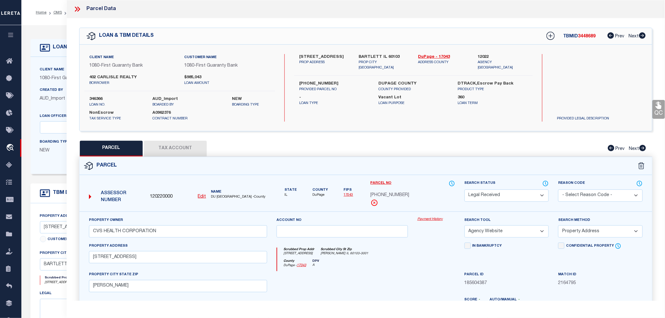
scroll to position [98, 0]
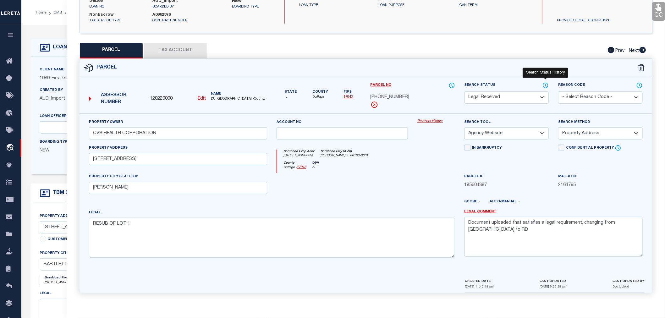
click at [546, 85] on icon at bounding box center [546, 85] width 1 height 3
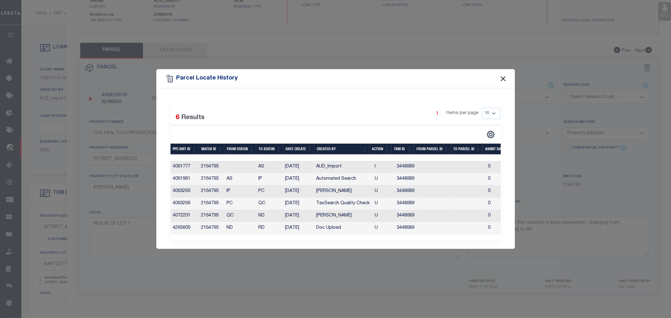
click at [503, 75] on button "Close" at bounding box center [503, 79] width 8 height 8
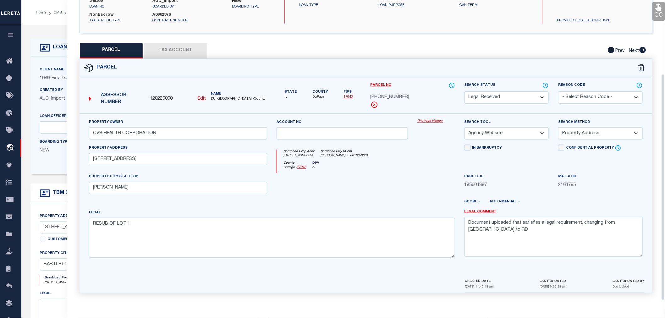
click at [369, 156] on div "Scrubbed Prop Addr [STREET_ADDRESS] [GEOGRAPHIC_DATA]-3001" at bounding box center [366, 156] width 178 height 12
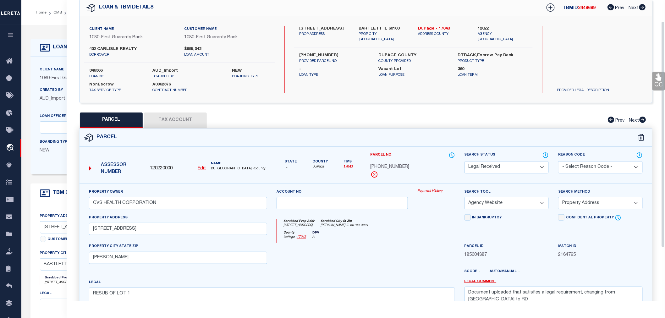
click at [332, 117] on div "PARCEL Tax Account Prev Next" at bounding box center [365, 121] width 573 height 16
drag, startPoint x: 370, startPoint y: 167, endPoint x: 404, endPoint y: 167, distance: 33.6
click at [404, 167] on div "Parcel No [PHONE_NUMBER]" at bounding box center [413, 167] width 94 height 31
click at [381, 239] on div "County DuPage - 17043 DPV A" at bounding box center [366, 237] width 178 height 12
click at [130, 294] on textarea "RESUB OF LOT 1" at bounding box center [272, 308] width 366 height 40
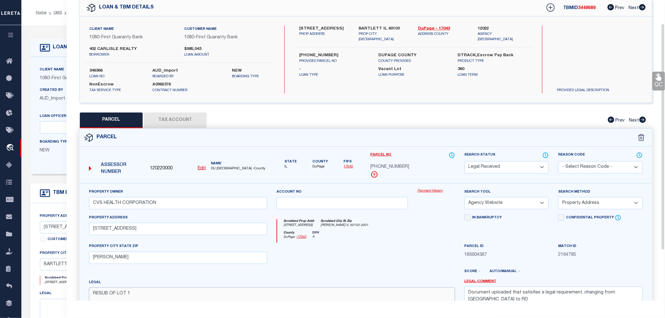
scroll to position [31, 0]
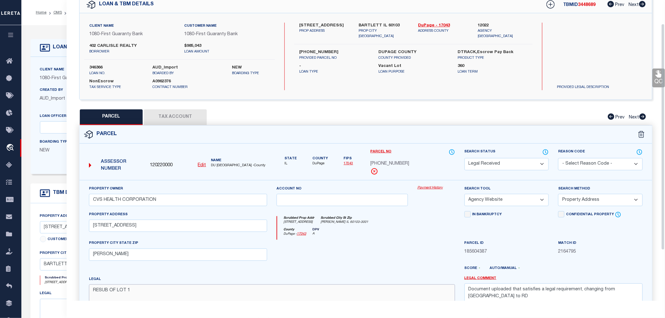
paste textarea "WOOD SUB"
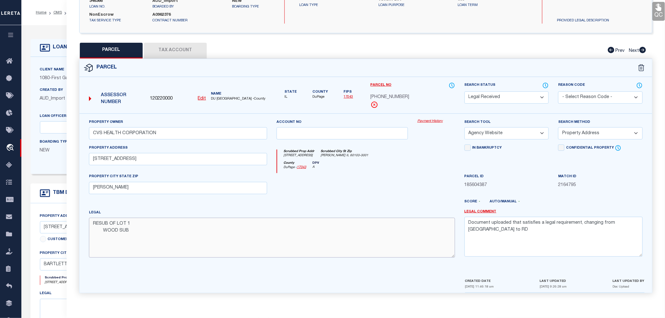
click at [103, 234] on textarea "RESUB OF LOT 1 WOOD SUB" at bounding box center [272, 238] width 366 height 40
click at [593, 136] on select "-- Select Search Method -- Property Address Legal Liability Info Provided" at bounding box center [600, 133] width 85 height 12
click at [558, 127] on select "-- Select Search Method -- Property Address Legal Liability Info Provided" at bounding box center [600, 133] width 85 height 12
drag, startPoint x: 636, startPoint y: 224, endPoint x: 456, endPoint y: 237, distance: 180.9
click at [456, 237] on div "Property Owner CVS HEALTH CORPORATION Account no Payment History Search Tool --…" at bounding box center [365, 191] width 563 height 144
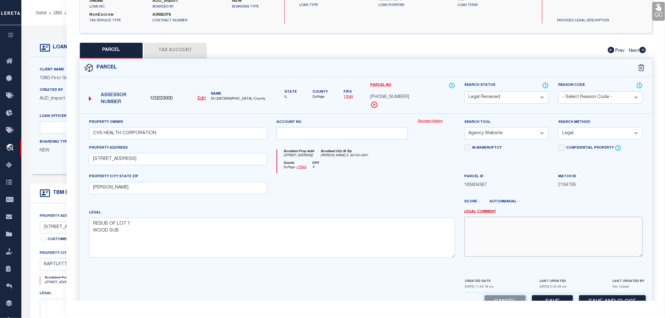
scroll to position [117, 0]
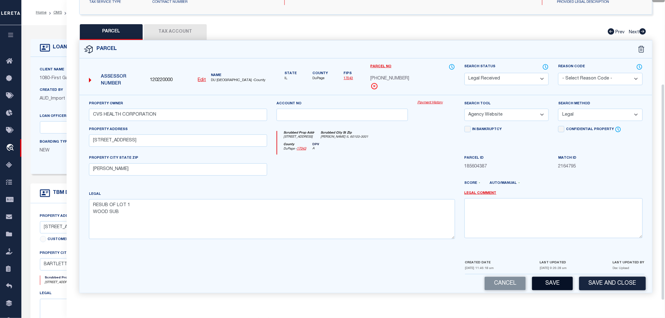
click at [550, 280] on button "Save" at bounding box center [552, 284] width 41 height 14
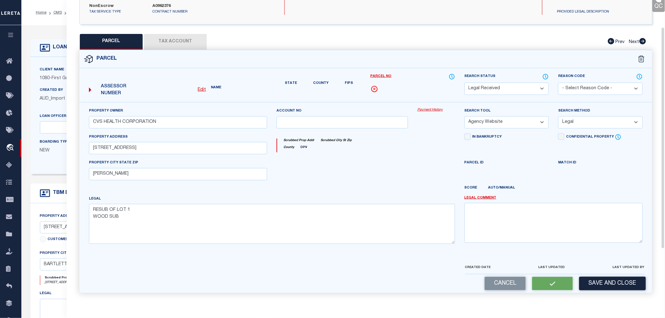
scroll to position [36, 0]
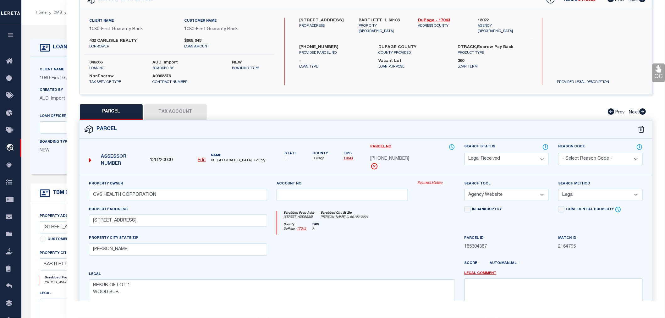
click at [177, 111] on button "Tax Account" at bounding box center [175, 112] width 63 height 16
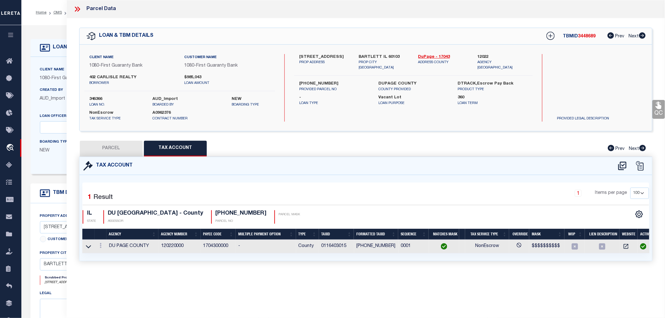
scroll to position [0, 0]
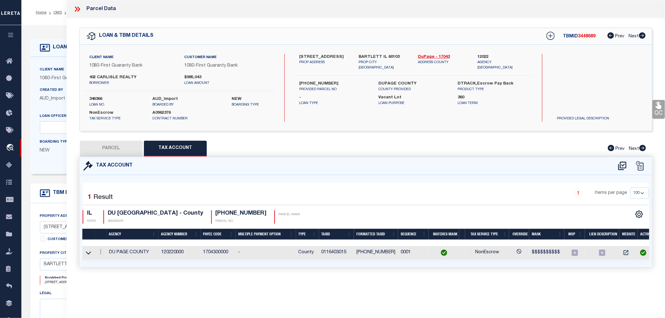
click at [107, 149] on button "PARCEL" at bounding box center [111, 149] width 63 height 16
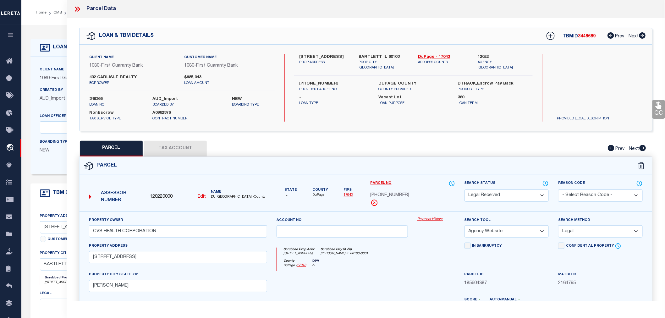
click at [499, 195] on select "Automated Search Bad Parcel Complete Duplicate Parcel High Dollar Reporting In …" at bounding box center [507, 196] width 85 height 12
click at [465, 190] on select "Automated Search Bad Parcel Complete Duplicate Parcel High Dollar Reporting In …" at bounding box center [507, 196] width 85 height 12
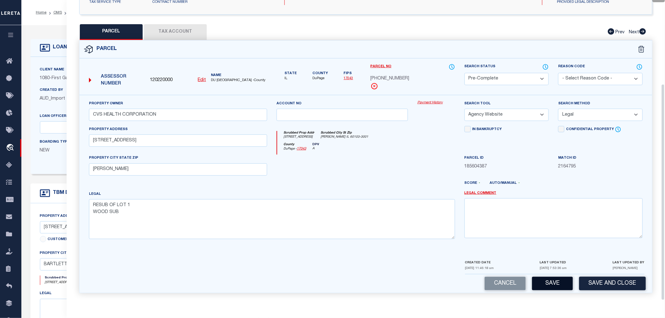
click at [544, 281] on button "Save" at bounding box center [552, 284] width 41 height 14
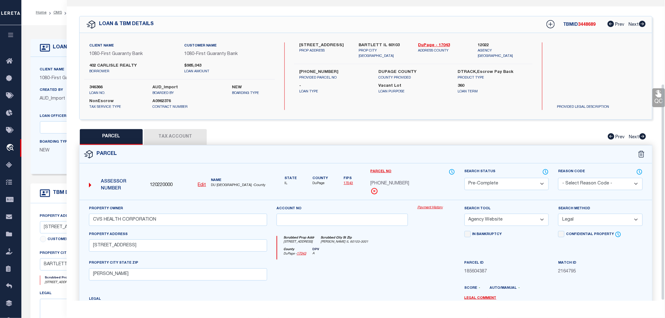
scroll to position [0, 0]
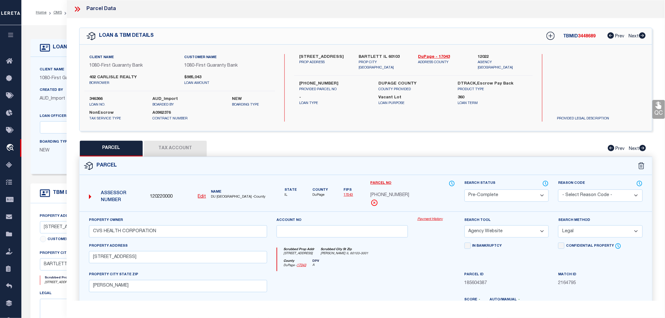
click at [584, 37] on span "3448689" at bounding box center [587, 36] width 18 height 4
click at [186, 147] on button "Tax Account" at bounding box center [175, 149] width 63 height 16
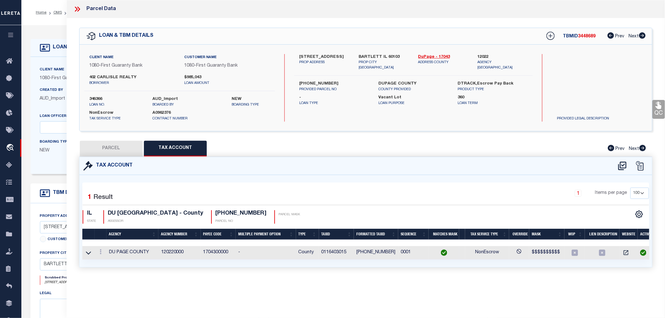
click at [334, 252] on td "0116403015" at bounding box center [336, 253] width 35 height 14
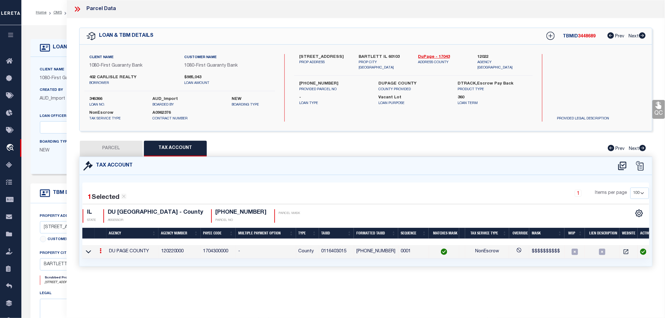
click at [334, 252] on td "0116403015" at bounding box center [336, 252] width 35 height 14
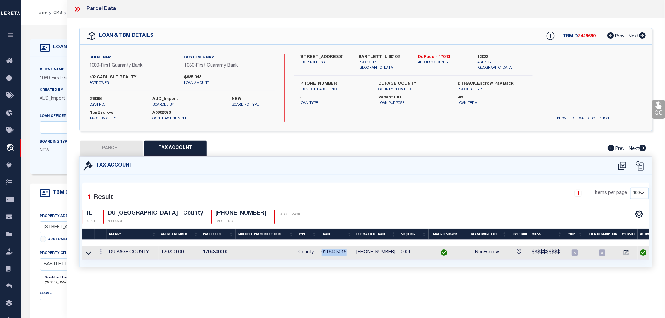
drag, startPoint x: 121, startPoint y: 146, endPoint x: 125, endPoint y: 148, distance: 4.1
click at [121, 146] on button "PARCEL" at bounding box center [111, 149] width 63 height 16
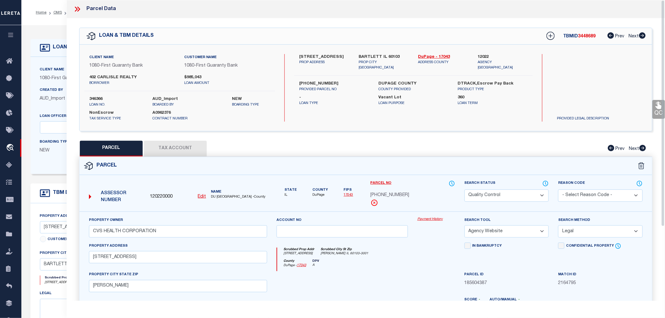
click at [76, 9] on icon at bounding box center [77, 9] width 8 height 8
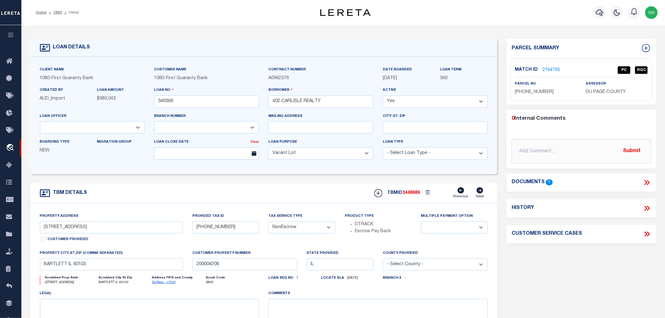
click at [547, 67] on link "2164795" at bounding box center [552, 70] width 18 height 7
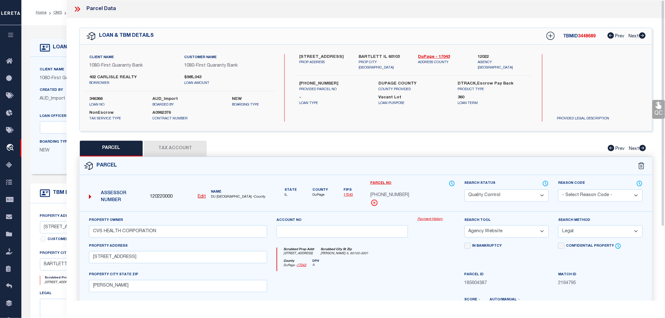
click at [76, 11] on icon at bounding box center [77, 9] width 8 height 8
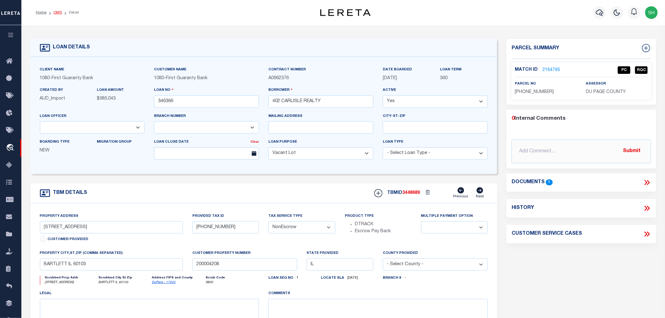
click at [57, 13] on link "OMS" at bounding box center [57, 13] width 8 height 4
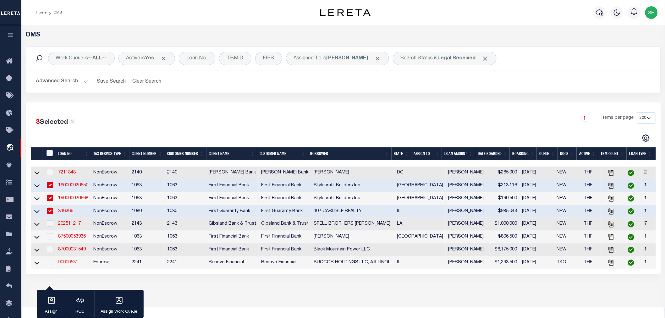
click at [69, 263] on link "90000581" at bounding box center [68, 262] width 20 height 4
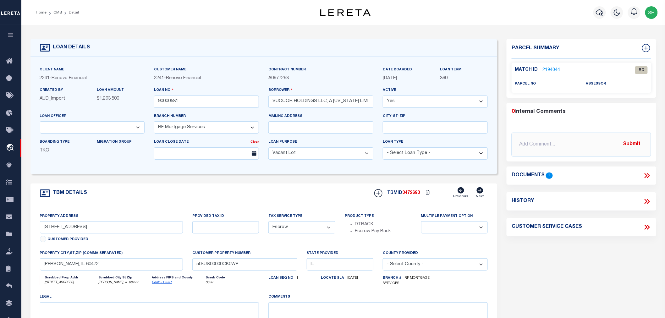
click at [648, 174] on icon at bounding box center [647, 176] width 8 height 8
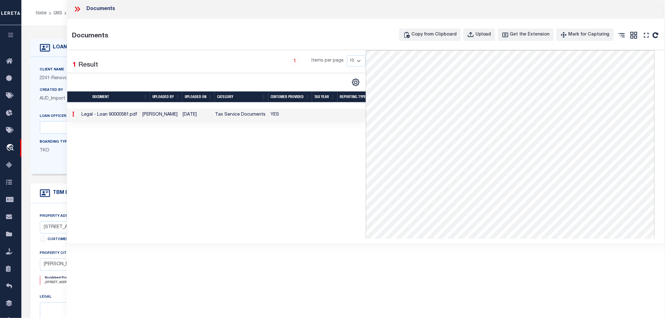
click at [78, 8] on icon at bounding box center [77, 9] width 8 height 8
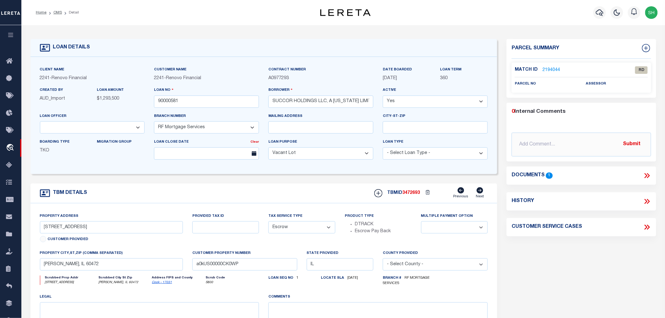
click at [650, 174] on icon at bounding box center [647, 176] width 8 height 8
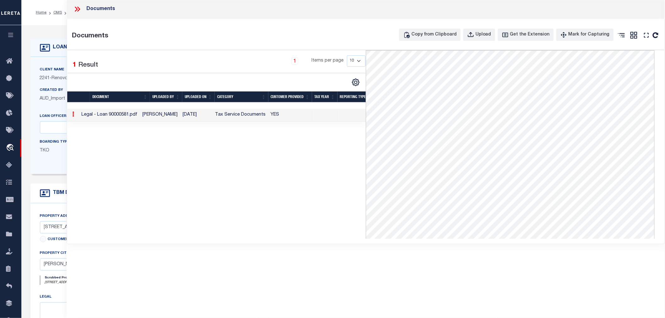
click at [75, 8] on icon at bounding box center [77, 9] width 8 height 8
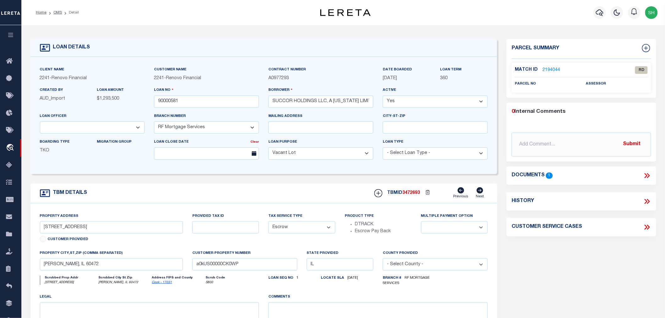
click at [555, 67] on link "2194044" at bounding box center [552, 70] width 18 height 7
